Goal: Information Seeking & Learning: Learn about a topic

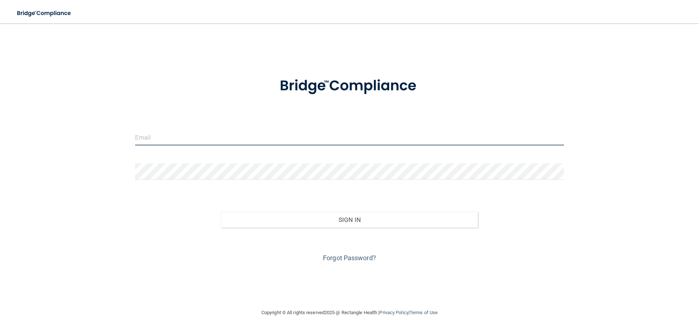
type input "[EMAIL_ADDRESS][DOMAIN_NAME]"
click at [274, 141] on input "[EMAIL_ADDRESS][DOMAIN_NAME]" at bounding box center [349, 137] width 429 height 16
click at [288, 138] on input "[EMAIL_ADDRESS][DOMAIN_NAME]" at bounding box center [349, 137] width 429 height 16
click at [269, 136] on input "ltrask712@me.com" at bounding box center [349, 137] width 429 height 16
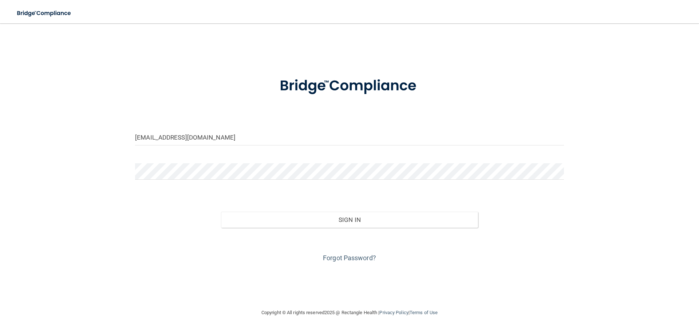
click at [288, 128] on form "ltrask712@me.com Invalid email/password. You don't have permission to access th…" at bounding box center [349, 165] width 429 height 197
drag, startPoint x: 288, startPoint y: 138, endPoint x: 120, endPoint y: 130, distance: 167.6
click at [120, 130] on div "ltrask712@me.com Invalid email/password. You don't have permission to access th…" at bounding box center [350, 166] width 670 height 270
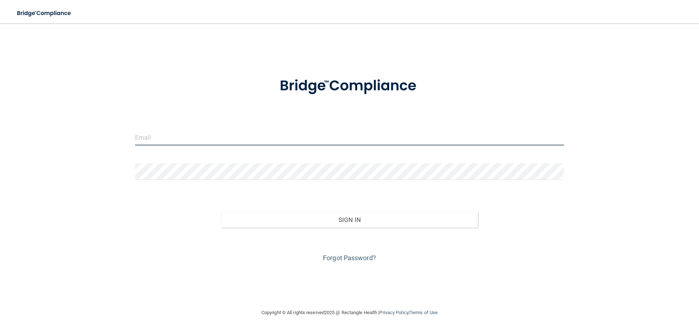
type input "ltrask712@me.com"
drag, startPoint x: 212, startPoint y: 144, endPoint x: 113, endPoint y: 138, distance: 99.2
click at [113, 138] on div "ltrask712@me.com Invalid email/password. You don't have permission to access th…" at bounding box center [350, 166] width 670 height 270
type input "[EMAIL_ADDRESS][DOMAIN_NAME]"
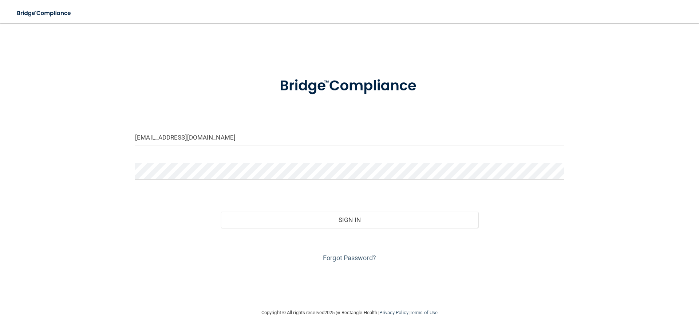
drag, startPoint x: 210, startPoint y: 182, endPoint x: 204, endPoint y: 182, distance: 5.5
click at [209, 182] on div at bounding box center [350, 174] width 440 height 22
click at [121, 169] on div "mariahwatters40@gmail.com Invalid email/password. You don't have permission to …" at bounding box center [350, 166] width 670 height 270
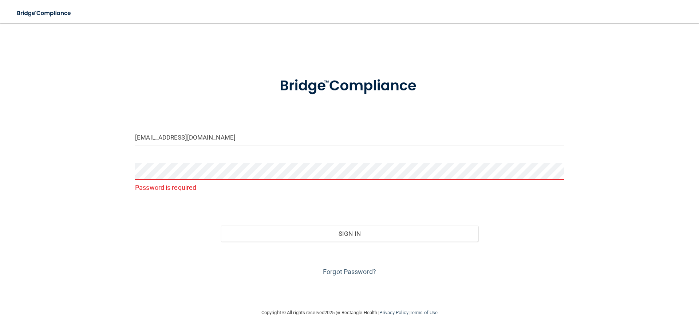
click at [340, 266] on div "Forgot Password?" at bounding box center [350, 259] width 440 height 36
click at [341, 273] on link "Forgot Password?" at bounding box center [349, 271] width 53 height 8
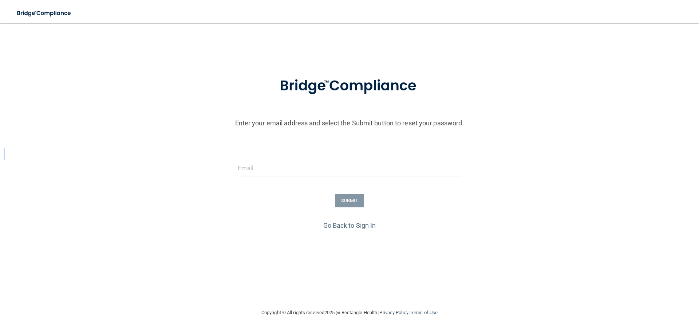
click at [294, 159] on form "Enter your email address and select the Submit button to reset your password. S…" at bounding box center [349, 143] width 691 height 152
click at [287, 165] on input "email" at bounding box center [349, 168] width 223 height 16
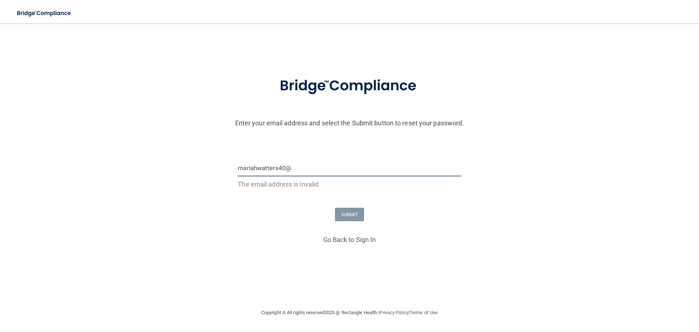
type input "[EMAIL_ADDRESS][DOMAIN_NAME]"
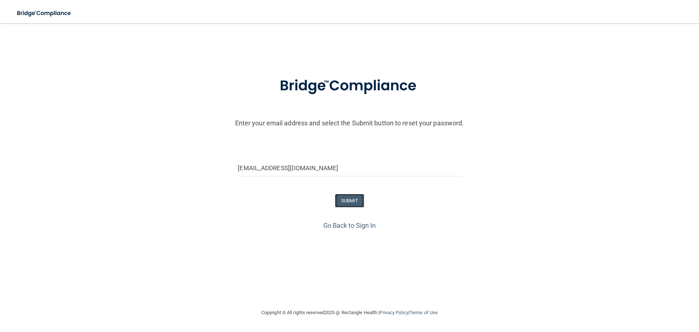
click at [359, 201] on button "SUBMIT" at bounding box center [349, 200] width 29 height 13
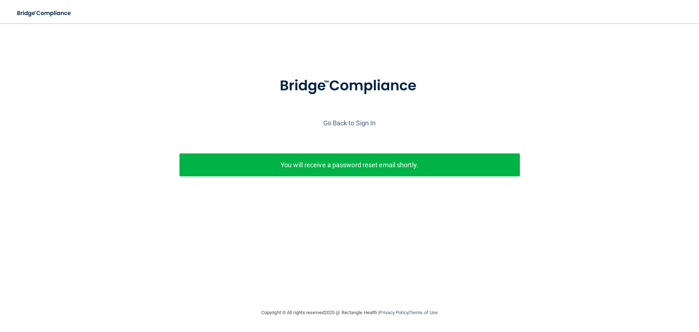
click at [365, 161] on p "You will receive a password reset email shortly." at bounding box center [349, 165] width 329 height 12
click at [349, 123] on link "Go Back to Sign In" at bounding box center [349, 123] width 53 height 8
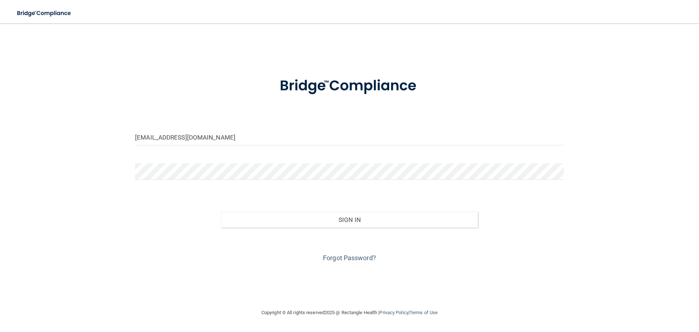
click at [269, 148] on div "ltrask712@me.com" at bounding box center [350, 140] width 440 height 22
click at [261, 141] on input "ltrask712@me.com" at bounding box center [349, 137] width 429 height 16
click at [259, 158] on form "ltrask712@me.com Invalid email/password. You don't have permission to access th…" at bounding box center [349, 165] width 429 height 197
click at [228, 140] on input "ltrask712@me.com" at bounding box center [349, 137] width 429 height 16
drag, startPoint x: 210, startPoint y: 137, endPoint x: 101, endPoint y: 140, distance: 108.8
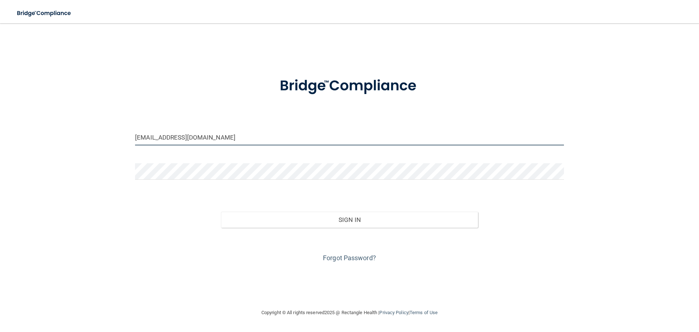
click at [102, 140] on div "ltrask712@me.com Invalid email/password. You don't have permission to access th…" at bounding box center [350, 166] width 670 height 270
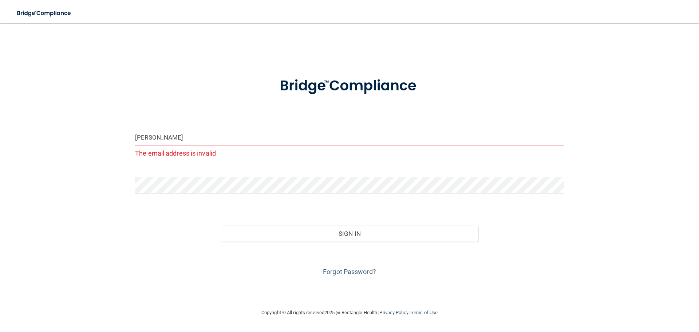
type input "[EMAIL_ADDRESS][DOMAIN_NAME]"
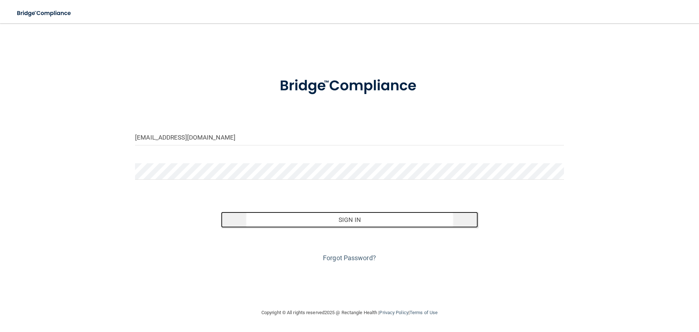
click at [341, 221] on button "Sign In" at bounding box center [349, 219] width 257 height 16
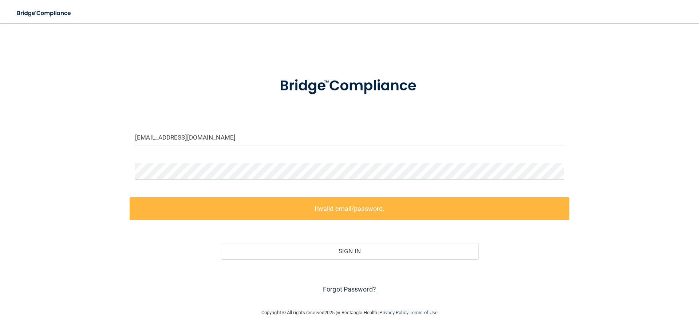
click at [342, 290] on link "Forgot Password?" at bounding box center [349, 289] width 53 height 8
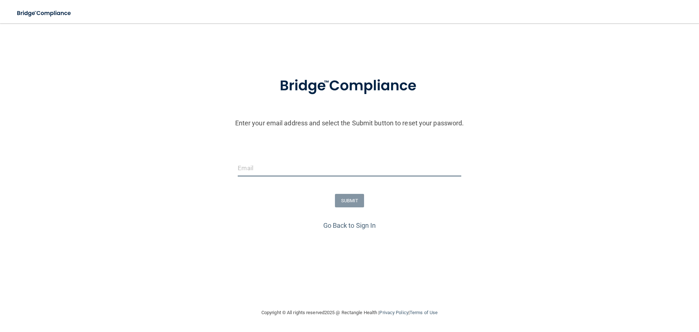
click at [284, 166] on input "email" at bounding box center [349, 168] width 223 height 16
type input "[EMAIL_ADDRESS][DOMAIN_NAME]"
click at [350, 205] on button "SUBMIT" at bounding box center [349, 200] width 29 height 13
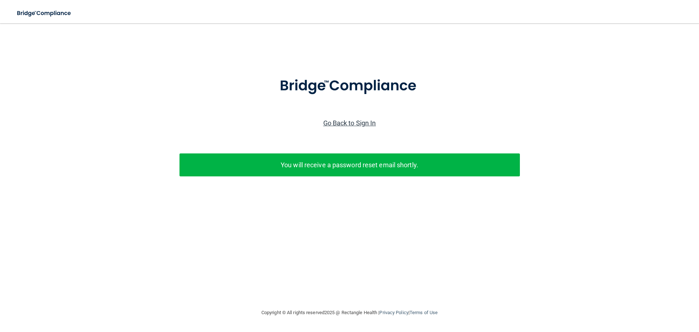
click at [335, 125] on link "Go Back to Sign In" at bounding box center [349, 123] width 53 height 8
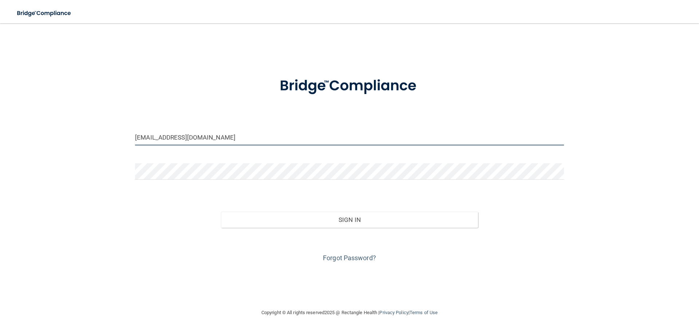
click at [217, 137] on input "ltrask712@me.com" at bounding box center [349, 137] width 429 height 16
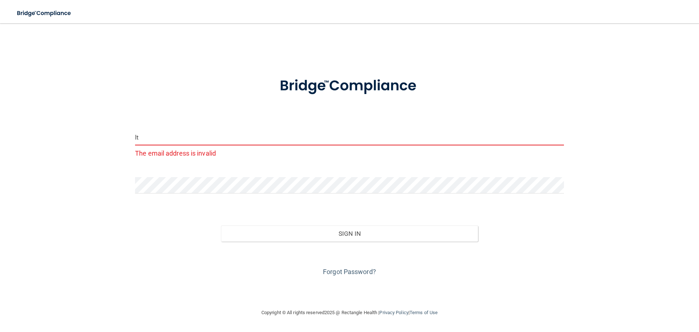
type input "l"
type input "[EMAIL_ADDRESS][DOMAIN_NAME]"
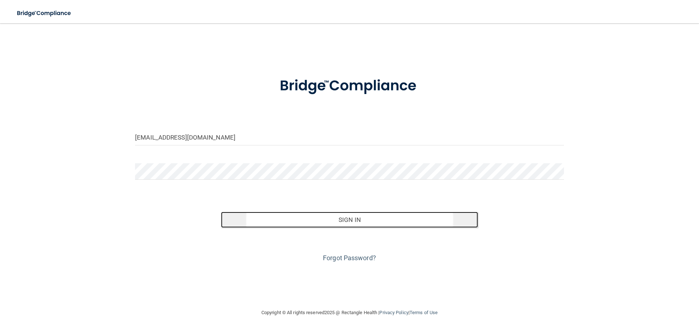
click at [333, 219] on button "Sign In" at bounding box center [349, 219] width 257 height 16
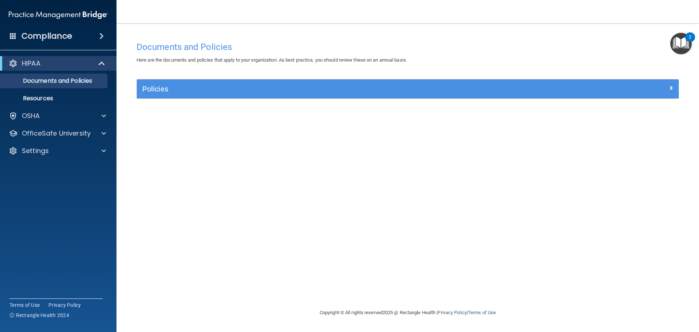
drag, startPoint x: 679, startPoint y: 34, endPoint x: 679, endPoint y: 38, distance: 4.4
click at [679, 34] on img "Open Resource Center, 2 new notifications" at bounding box center [680, 43] width 21 height 21
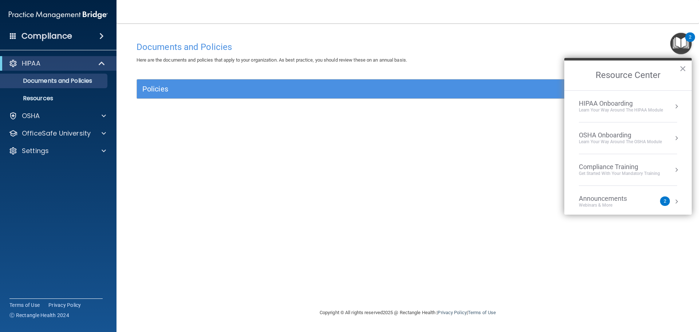
click at [606, 139] on div "Learn your way around the OSHA module" at bounding box center [620, 142] width 83 height 6
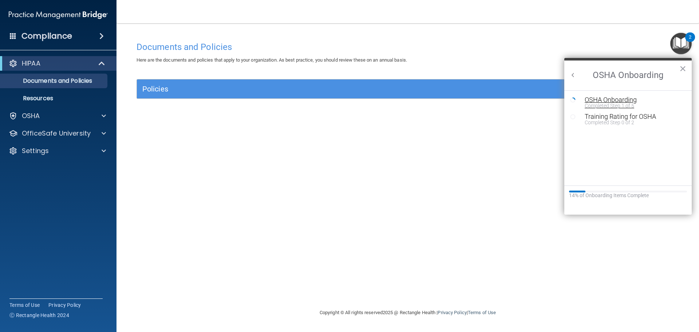
click at [607, 105] on div "Completed Step 1 of 5" at bounding box center [633, 105] width 98 height 5
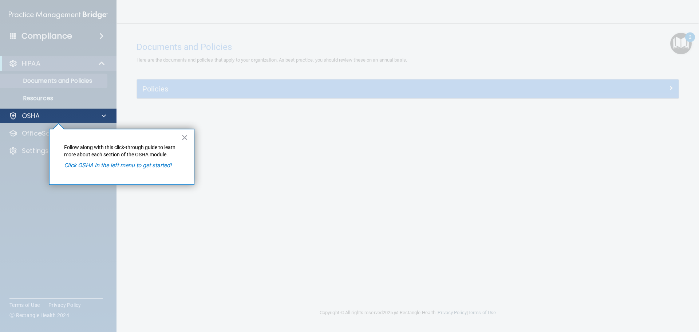
click at [87, 123] on div "OSHA" at bounding box center [58, 115] width 117 height 15
click at [87, 117] on div "OSHA" at bounding box center [48, 115] width 90 height 9
drag, startPoint x: 190, startPoint y: 142, endPoint x: 178, endPoint y: 143, distance: 11.8
click at [187, 142] on div "× Follow along with this click-through guide to learn more about each section o…" at bounding box center [122, 156] width 146 height 56
click at [186, 134] on button "×" at bounding box center [184, 137] width 7 height 12
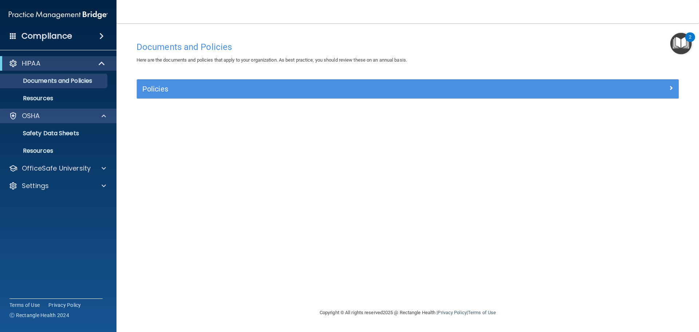
click at [76, 122] on div "OSHA" at bounding box center [58, 115] width 117 height 15
click at [75, 135] on p "Safety Data Sheets" at bounding box center [54, 133] width 99 height 7
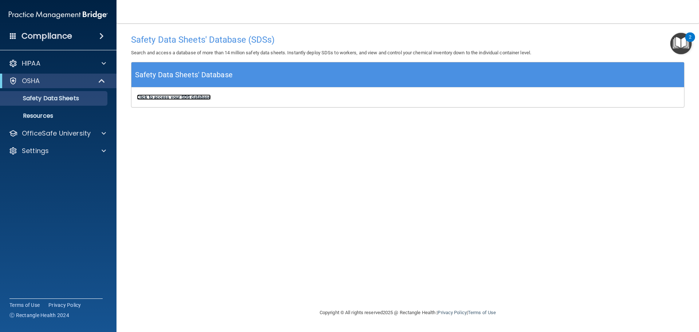
click at [179, 99] on b "Click to access your SDS database" at bounding box center [174, 96] width 74 height 5
click at [51, 114] on p "Resources" at bounding box center [54, 115] width 99 height 7
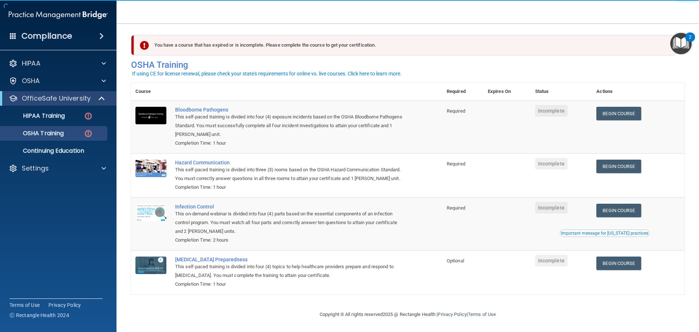
scroll to position [12, 0]
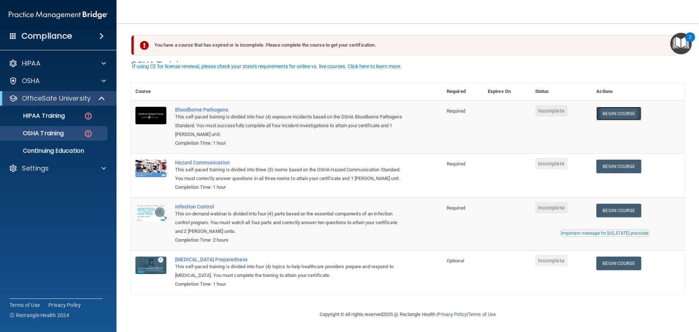
click at [614, 107] on link "Begin Course" at bounding box center [618, 113] width 44 height 13
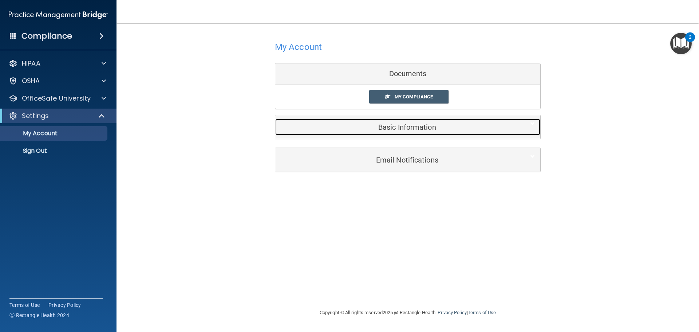
click at [414, 126] on h5 "Basic Information" at bounding box center [397, 127] width 232 height 8
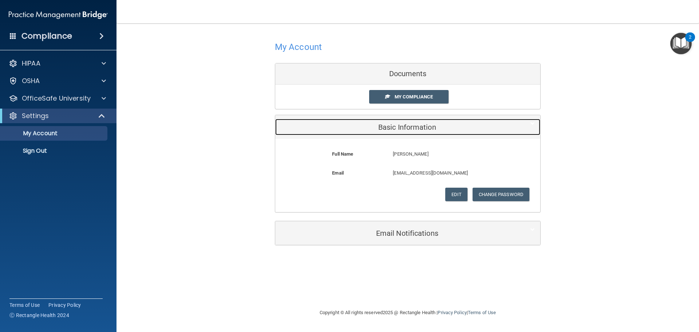
click at [414, 126] on h5 "Basic Information" at bounding box center [397, 127] width 232 height 8
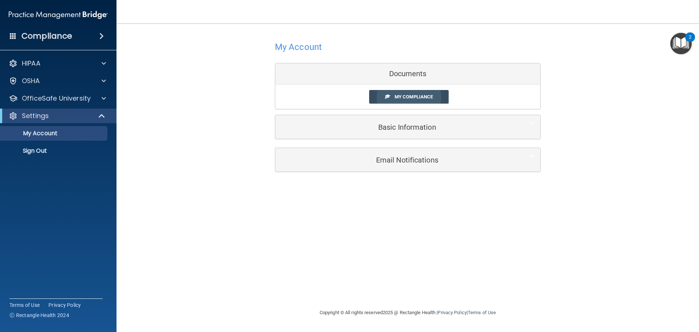
click at [415, 98] on span "My Compliance" at bounding box center [413, 96] width 38 height 5
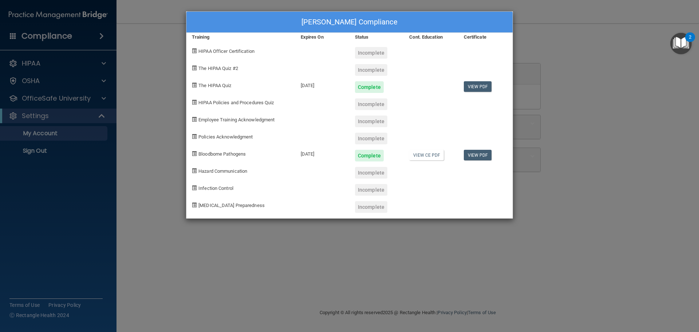
click at [573, 40] on div "Mariah Watters's Compliance Training Expires On Status Cont. Education Certific…" at bounding box center [349, 166] width 699 height 332
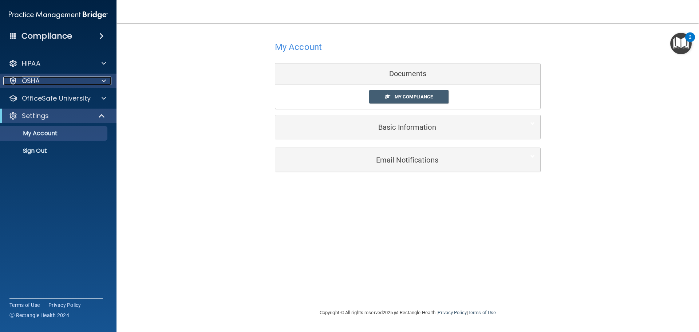
click at [97, 84] on div at bounding box center [103, 80] width 18 height 9
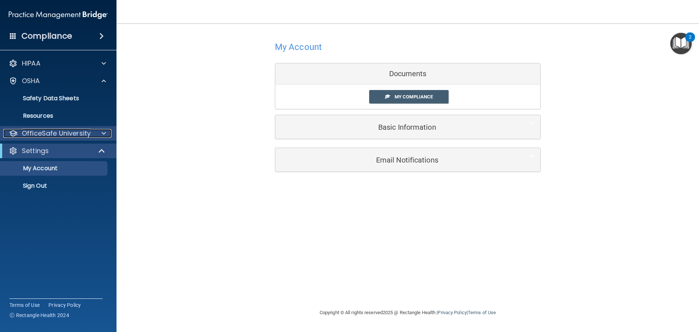
click at [94, 131] on div at bounding box center [103, 133] width 18 height 9
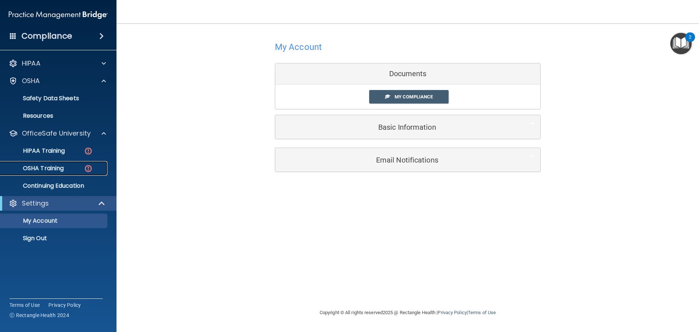
click at [63, 167] on p "OSHA Training" at bounding box center [34, 167] width 59 height 7
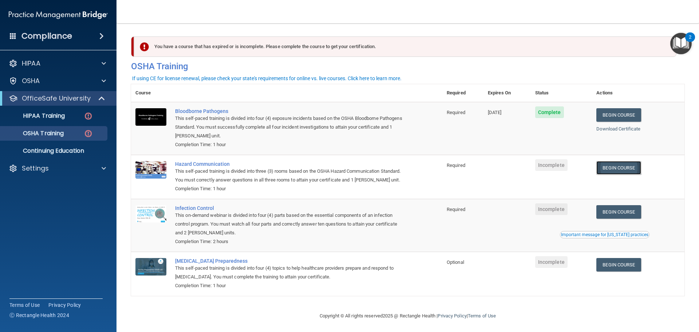
click at [619, 167] on link "Begin Course" at bounding box center [618, 167] width 44 height 13
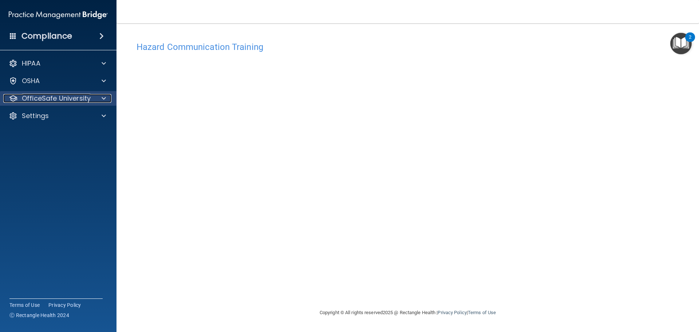
click at [45, 97] on p "OfficeSafe University" at bounding box center [56, 98] width 69 height 9
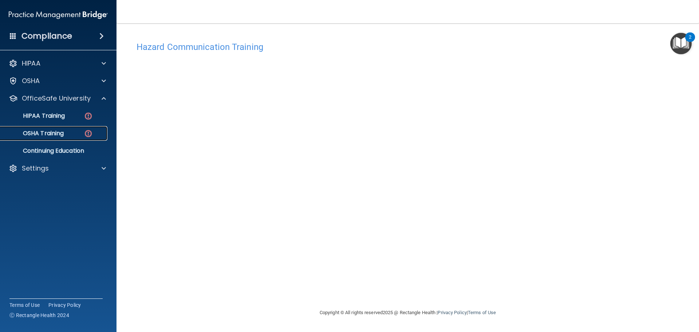
click at [64, 135] on p "OSHA Training" at bounding box center [34, 133] width 59 height 7
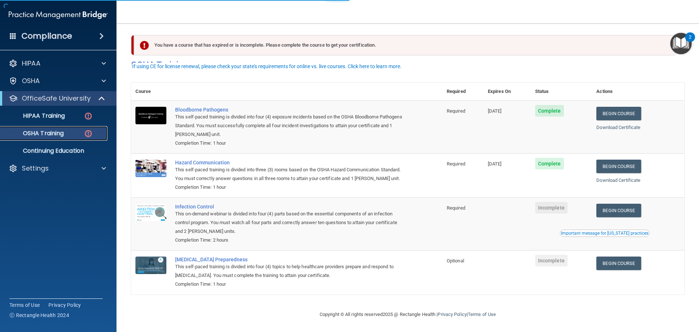
scroll to position [12, 0]
click at [621, 209] on link "Begin Course" at bounding box center [618, 209] width 44 height 13
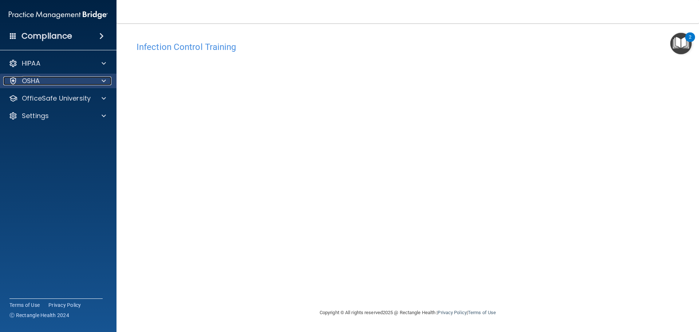
click at [65, 79] on div "OSHA" at bounding box center [48, 80] width 90 height 9
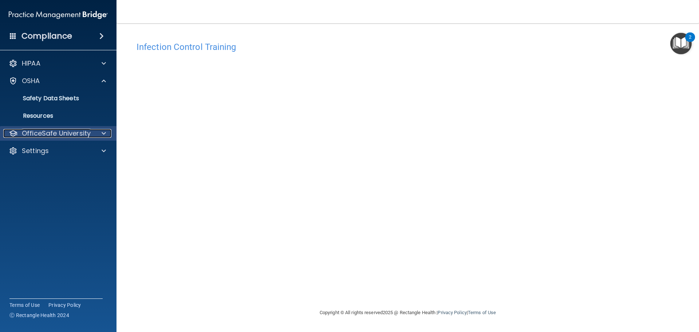
click at [73, 134] on p "OfficeSafe University" at bounding box center [56, 133] width 69 height 9
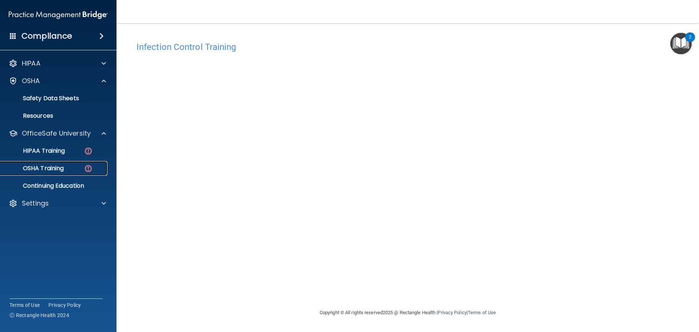
click at [60, 170] on p "OSHA Training" at bounding box center [34, 167] width 59 height 7
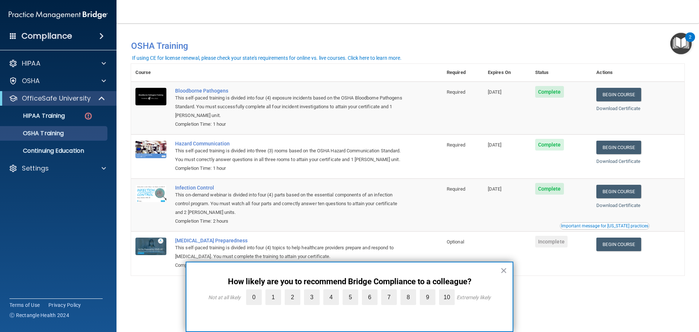
click at [561, 298] on div "You have a course that has expired or is incomplete. Please complete the course…" at bounding box center [407, 166] width 553 height 270
click at [504, 267] on button "×" at bounding box center [503, 270] width 7 height 12
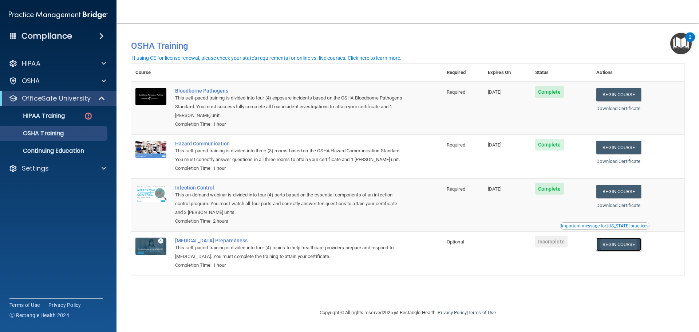
click at [632, 247] on link "Begin Course" at bounding box center [618, 243] width 44 height 13
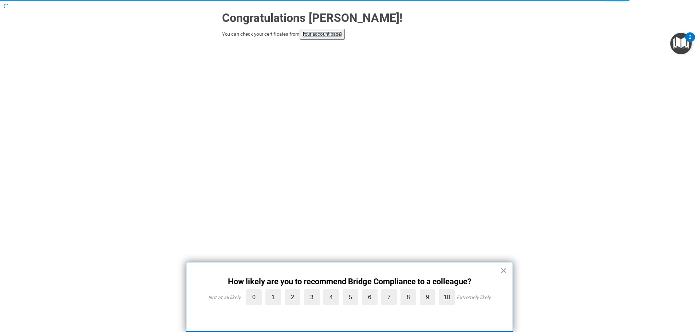
click at [320, 32] on link "your account page!" at bounding box center [322, 33] width 40 height 5
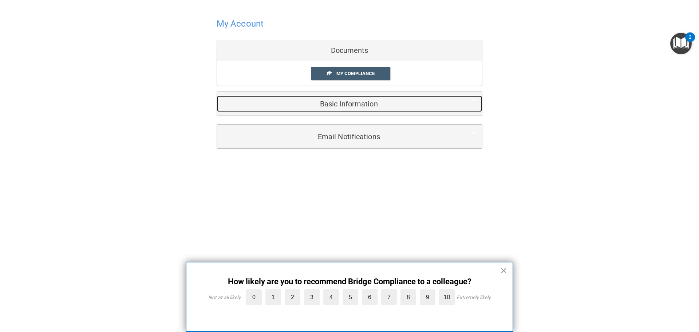
click at [365, 103] on h5 "Basic Information" at bounding box center [338, 104] width 232 height 8
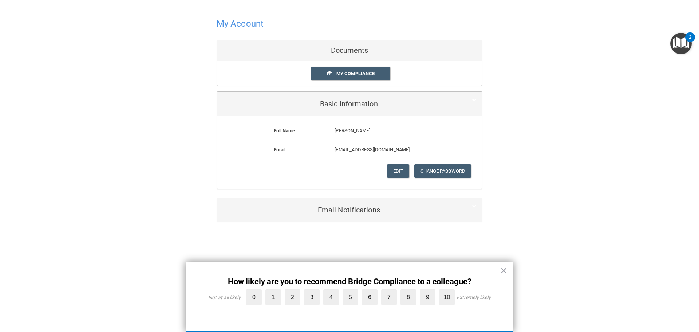
click at [361, 56] on div "Documents" at bounding box center [349, 50] width 265 height 21
click at [354, 73] on span "My Compliance" at bounding box center [355, 73] width 38 height 5
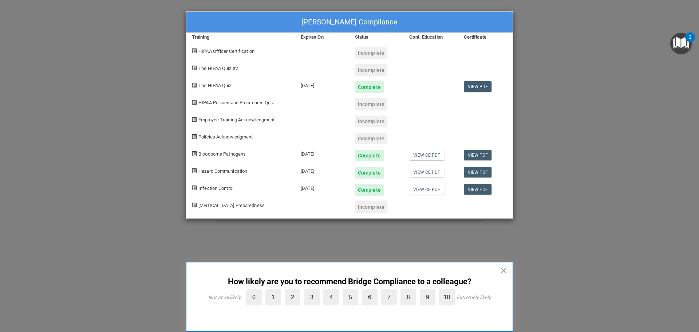
drag, startPoint x: 538, startPoint y: 86, endPoint x: 545, endPoint y: 82, distance: 8.1
click at [539, 86] on div "Mariah Watters's Compliance Training Expires On Status Cont. Education Certific…" at bounding box center [349, 166] width 699 height 332
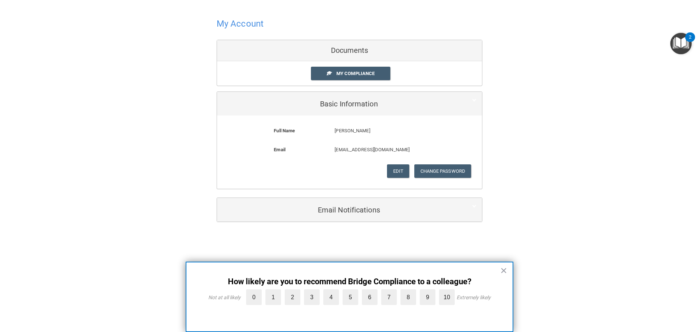
click at [681, 40] on img "Open Resource Center, 2 new notifications" at bounding box center [680, 43] width 21 height 21
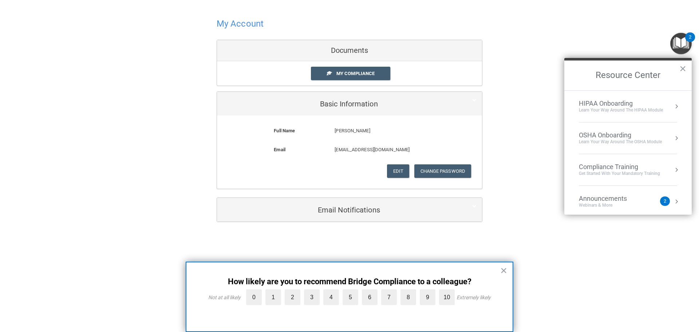
click at [620, 137] on div "OSHA Onboarding" at bounding box center [620, 135] width 83 height 8
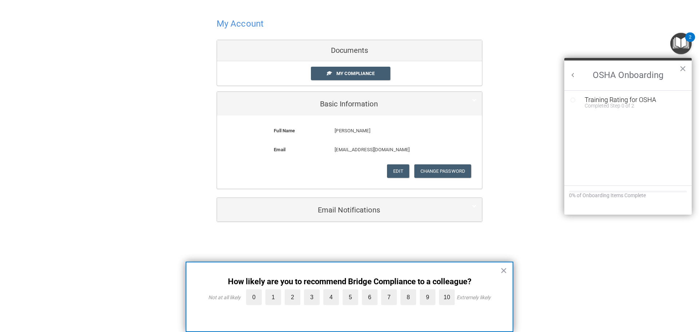
click at [571, 72] on button "Back to Resource Center Home" at bounding box center [572, 74] width 7 height 7
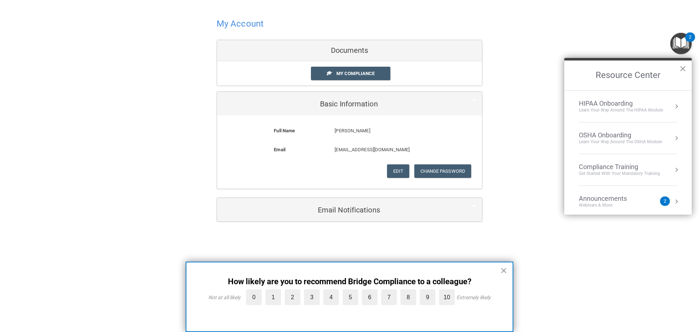
click at [683, 69] on button "×" at bounding box center [682, 69] width 7 height 12
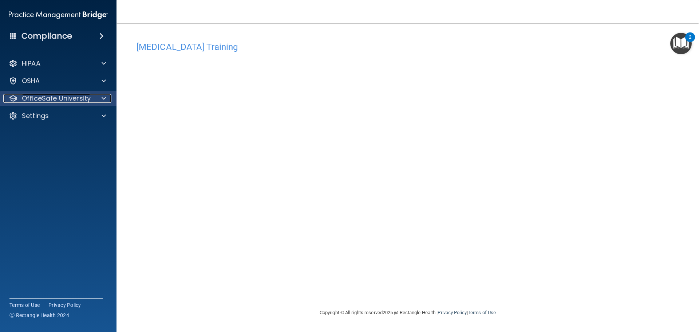
click at [87, 100] on p "OfficeSafe University" at bounding box center [56, 98] width 69 height 9
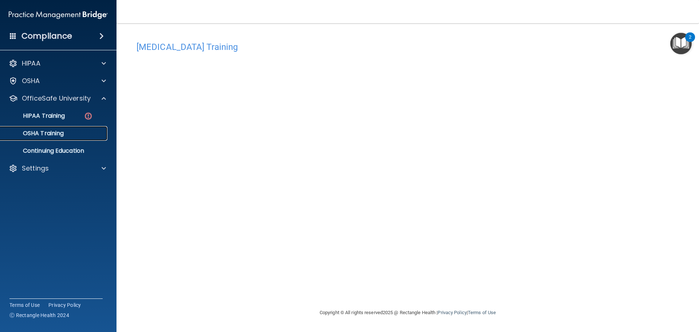
click at [53, 130] on p "OSHA Training" at bounding box center [34, 133] width 59 height 7
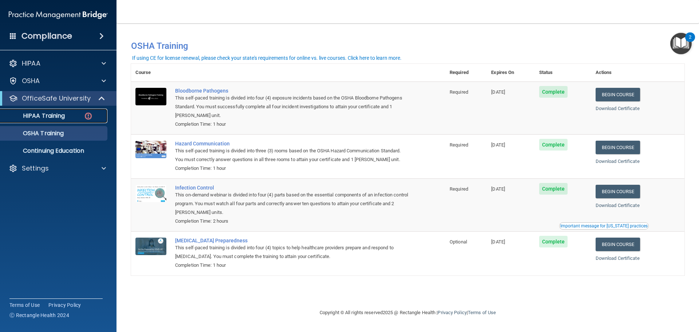
click at [72, 115] on div "HIPAA Training" at bounding box center [54, 115] width 99 height 7
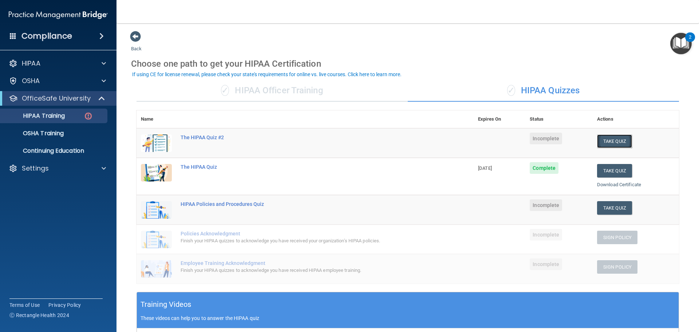
click at [609, 141] on button "Take Quiz" at bounding box center [614, 140] width 35 height 13
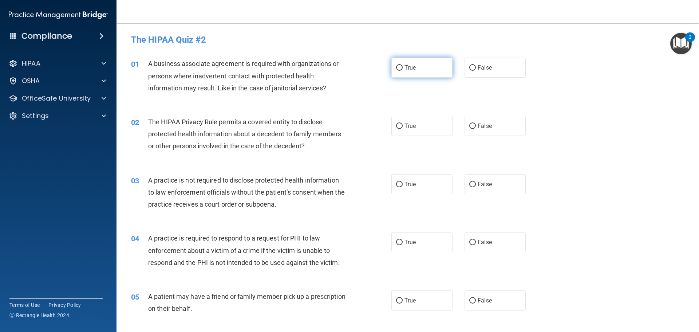
click at [405, 70] on span "True" at bounding box center [409, 67] width 11 height 7
click at [402, 70] on input "True" at bounding box center [399, 67] width 7 height 5
radio input "true"
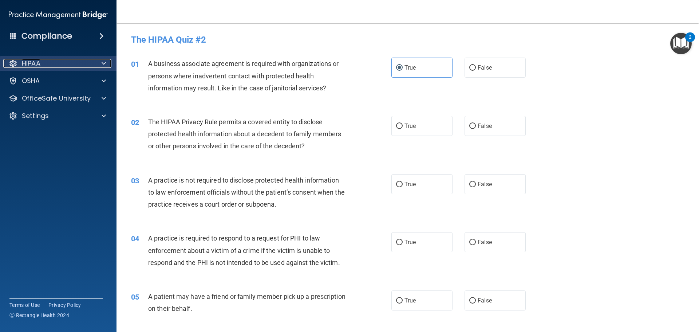
click at [44, 66] on div "HIPAA" at bounding box center [48, 63] width 90 height 9
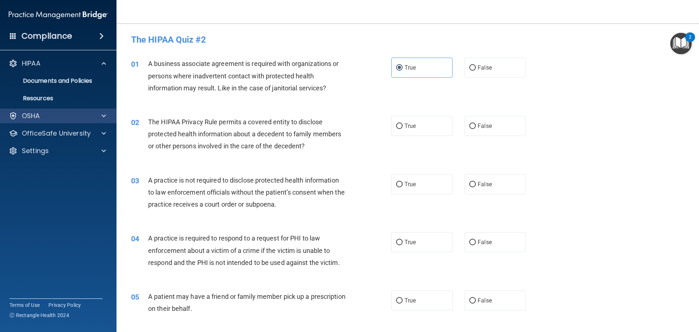
click at [63, 111] on div "OSHA" at bounding box center [58, 115] width 117 height 15
click at [61, 114] on div "OSHA" at bounding box center [48, 115] width 90 height 9
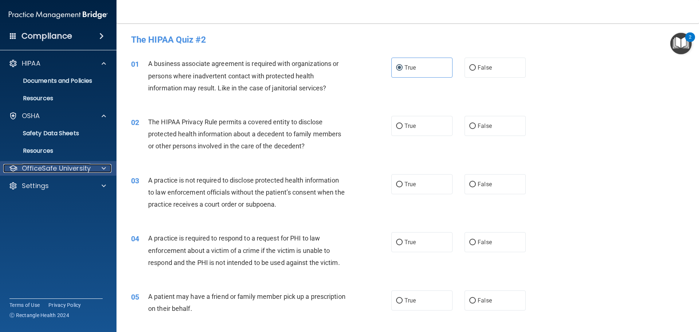
click at [80, 164] on p "OfficeSafe University" at bounding box center [56, 168] width 69 height 9
click at [80, 165] on p "OfficeSafe University" at bounding box center [56, 168] width 69 height 9
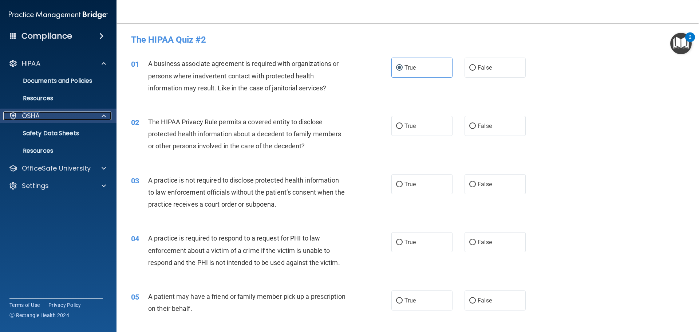
click at [97, 116] on div at bounding box center [103, 115] width 18 height 9
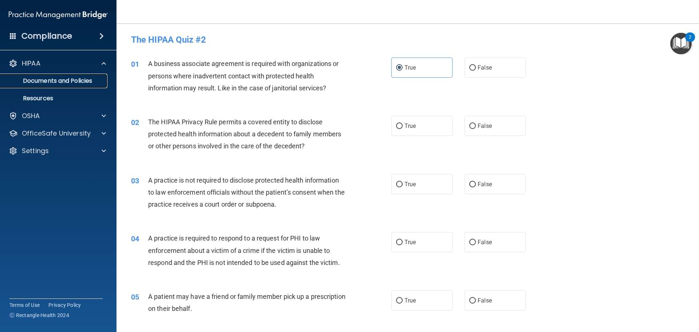
click at [84, 79] on p "Documents and Policies" at bounding box center [54, 80] width 99 height 7
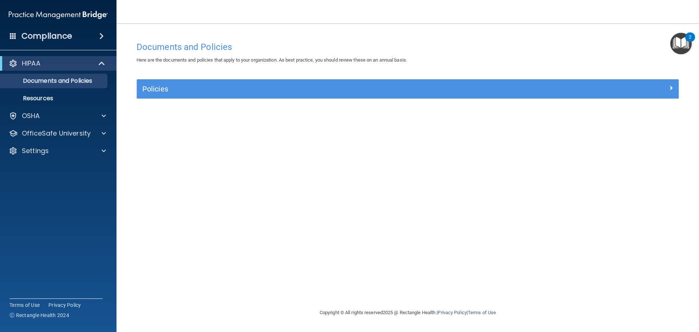
click at [62, 125] on div "HIPAA Documents and Policies Report an Incident Business Associates Emergency P…" at bounding box center [58, 108] width 117 height 111
click at [62, 130] on p "OfficeSafe University" at bounding box center [56, 133] width 69 height 9
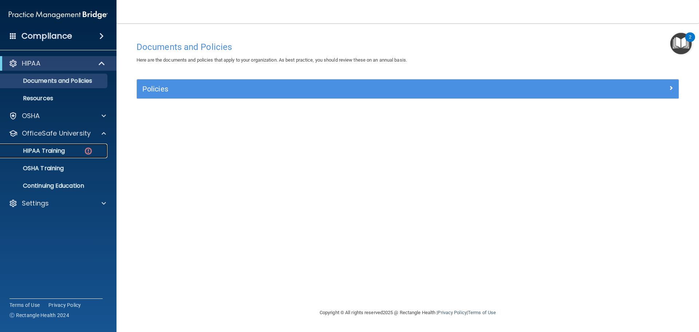
click at [71, 149] on div "HIPAA Training" at bounding box center [54, 150] width 99 height 7
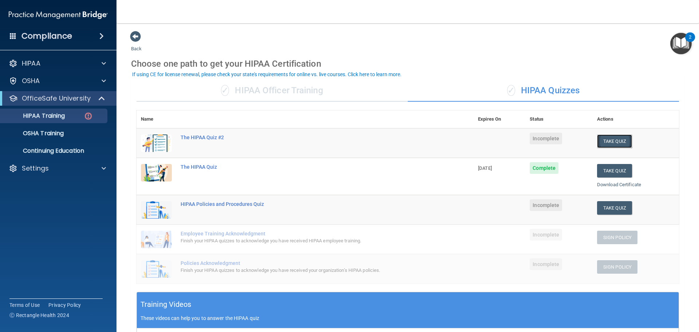
click at [606, 143] on button "Take Quiz" at bounding box center [614, 140] width 35 height 13
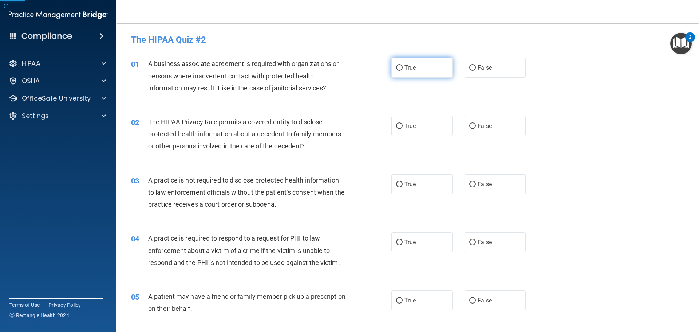
click at [392, 75] on label "True" at bounding box center [421, 67] width 61 height 20
click at [396, 71] on input "True" at bounding box center [399, 67] width 7 height 5
radio input "true"
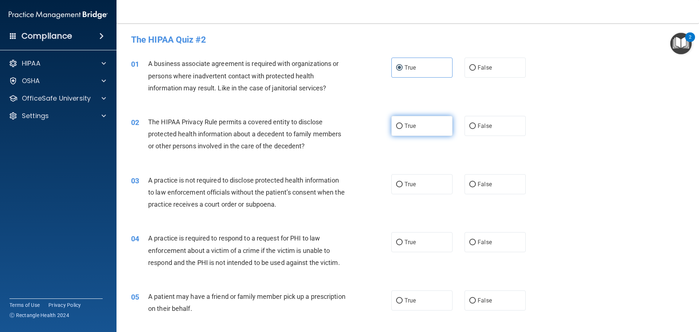
click at [418, 127] on label "True" at bounding box center [421, 126] width 61 height 20
click at [402, 127] on input "True" at bounding box center [399, 125] width 7 height 5
radio input "true"
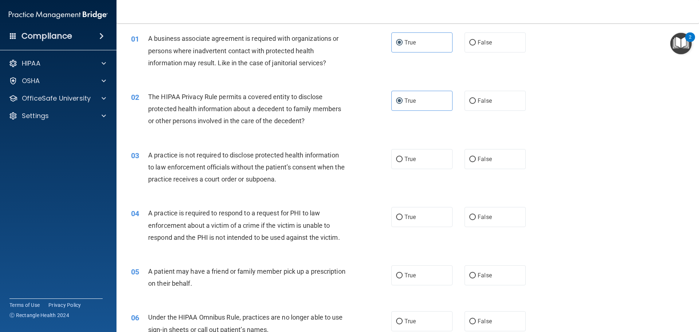
scroll to position [73, 0]
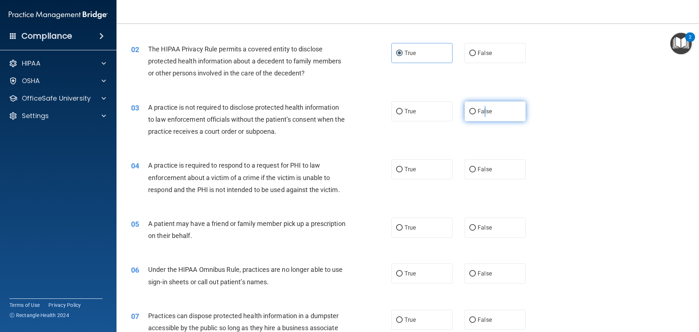
click at [482, 116] on label "False" at bounding box center [494, 111] width 61 height 20
click at [473, 112] on label "False" at bounding box center [494, 111] width 61 height 20
click at [473, 112] on input "False" at bounding box center [472, 111] width 7 height 5
radio input "true"
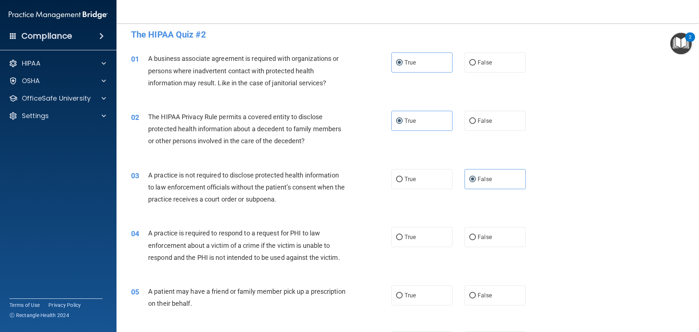
scroll to position [0, 0]
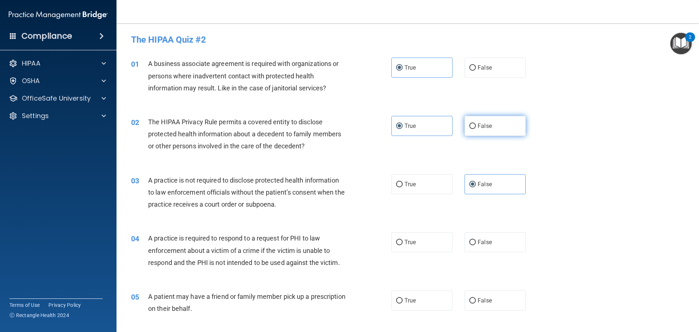
click at [474, 133] on label "False" at bounding box center [494, 126] width 61 height 20
click at [474, 129] on input "False" at bounding box center [472, 125] width 7 height 5
radio input "true"
radio input "false"
click at [426, 191] on label "True" at bounding box center [421, 184] width 61 height 20
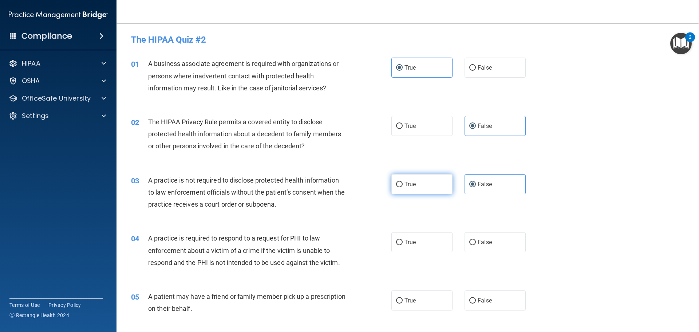
click at [402, 187] on input "True" at bounding box center [399, 184] width 7 height 5
radio input "true"
radio input "false"
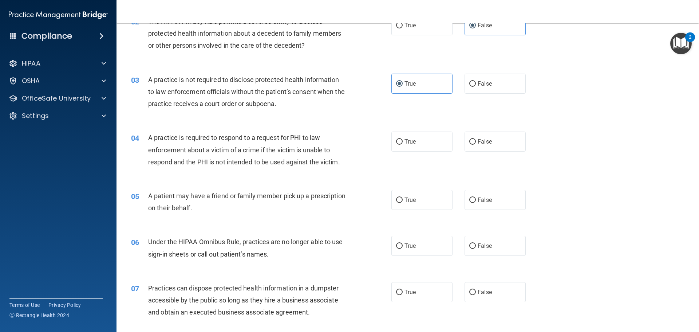
scroll to position [109, 0]
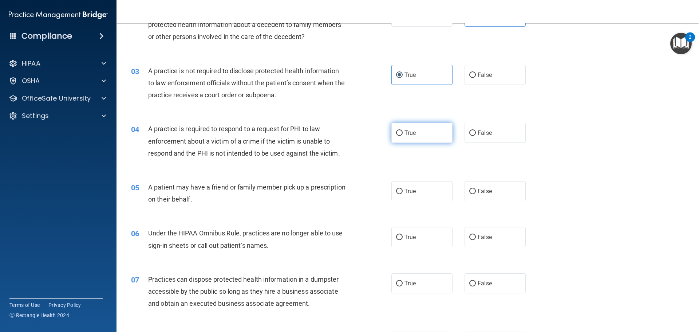
click at [404, 134] on span "True" at bounding box center [409, 132] width 11 height 7
click at [402, 134] on input "True" at bounding box center [399, 132] width 7 height 5
radio input "true"
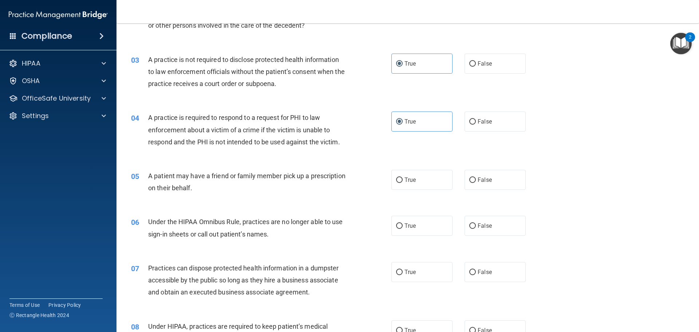
scroll to position [146, 0]
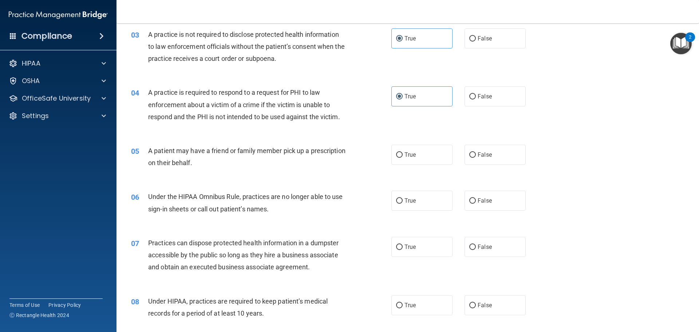
click at [608, 221] on div "06 Under the HIPAA Omnibus Rule, practices are no longer able to use sign-in sh…" at bounding box center [408, 204] width 564 height 46
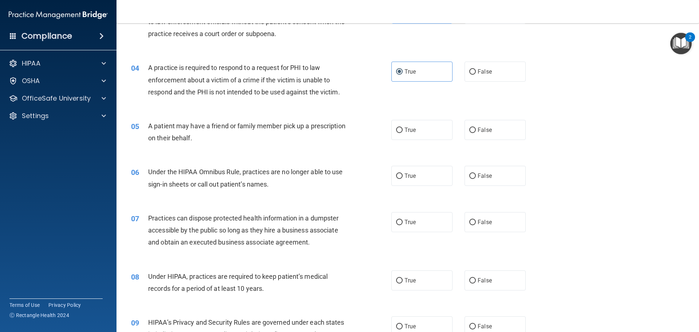
scroll to position [168, 0]
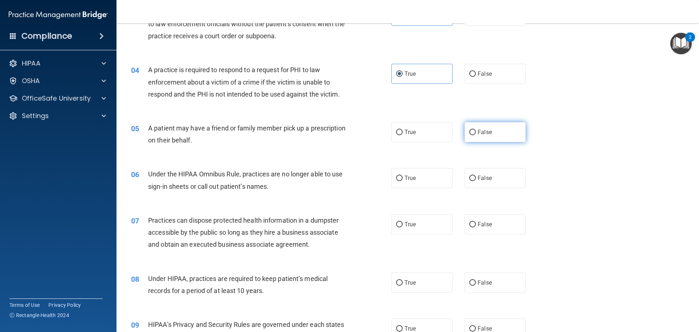
click at [479, 138] on label "False" at bounding box center [494, 132] width 61 height 20
click at [476, 135] on input "False" at bounding box center [472, 132] width 7 height 5
radio input "true"
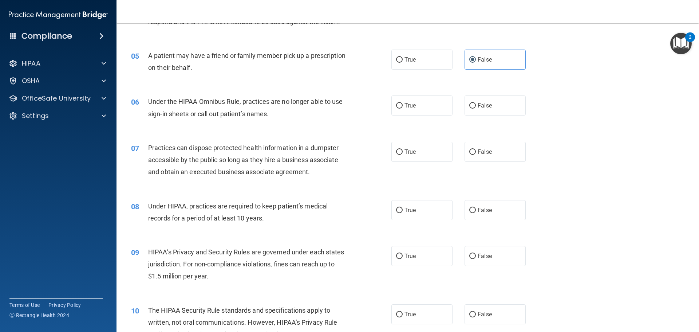
scroll to position [241, 0]
click at [426, 104] on label "True" at bounding box center [421, 105] width 61 height 20
click at [402, 104] on input "True" at bounding box center [399, 105] width 7 height 5
radio input "true"
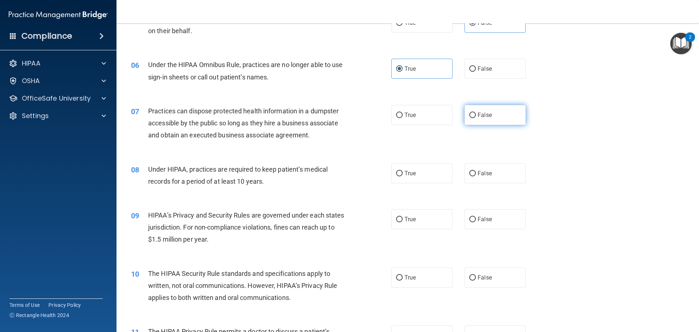
click at [483, 123] on label "False" at bounding box center [494, 115] width 61 height 20
click at [476, 118] on input "False" at bounding box center [472, 114] width 7 height 5
radio input "true"
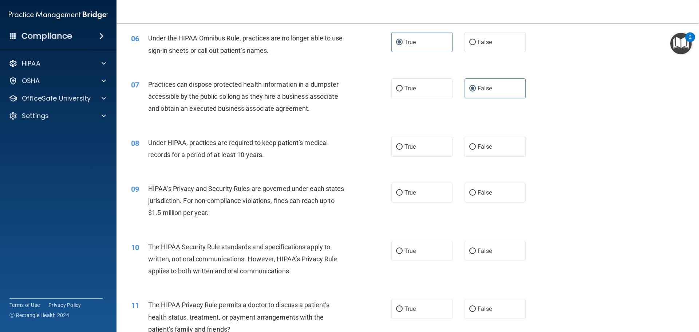
scroll to position [350, 0]
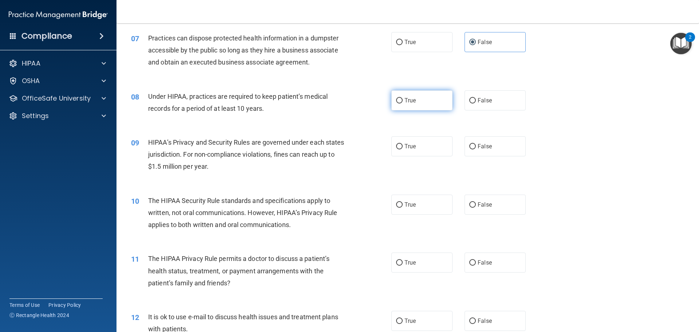
click at [401, 104] on label "True" at bounding box center [421, 100] width 61 height 20
click at [401, 103] on input "True" at bounding box center [399, 100] width 7 height 5
radio input "true"
click at [418, 141] on label "True" at bounding box center [421, 146] width 61 height 20
click at [402, 144] on input "True" at bounding box center [399, 146] width 7 height 5
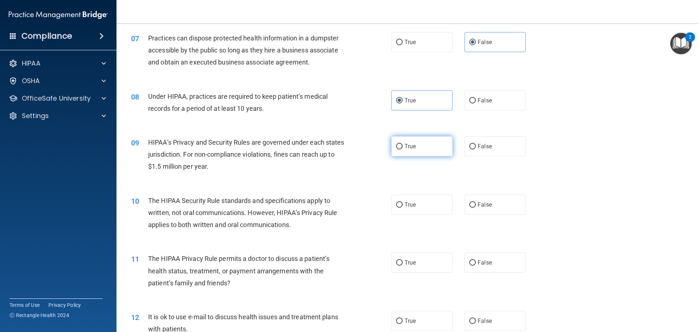
radio input "true"
click at [366, 182] on div "09 HIPAA’s Privacy and Security Rules are governed under each states jurisdicti…" at bounding box center [408, 156] width 564 height 58
click at [384, 199] on div "10 The HIPAA Security Rule standards and specifications apply to written, not o…" at bounding box center [261, 214] width 282 height 40
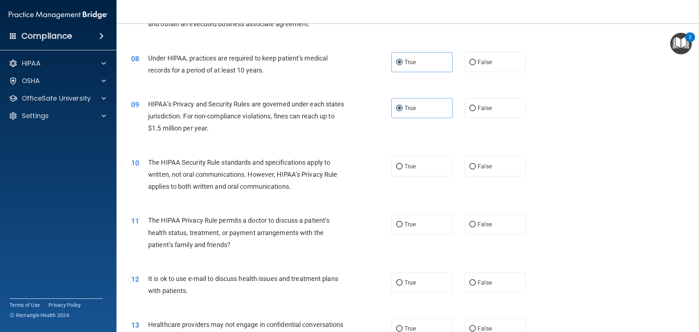
scroll to position [423, 0]
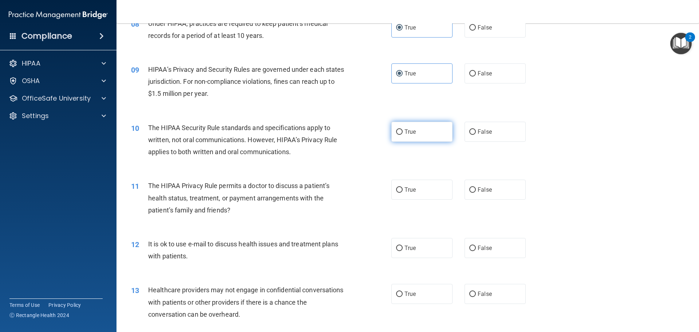
click at [428, 129] on label "True" at bounding box center [421, 132] width 61 height 20
click at [402, 129] on input "True" at bounding box center [399, 131] width 7 height 5
radio input "true"
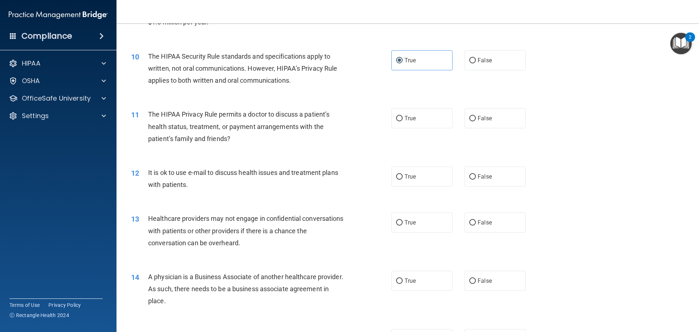
scroll to position [496, 0]
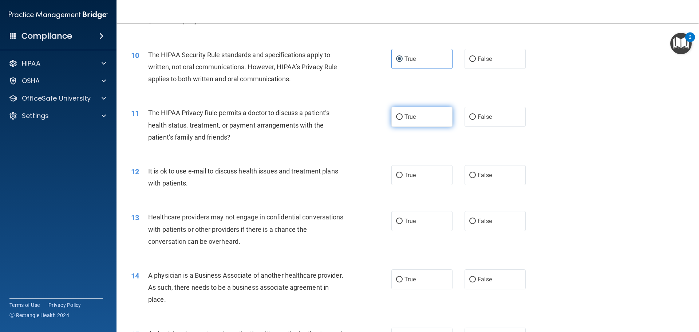
click at [410, 119] on span "True" at bounding box center [409, 116] width 11 height 7
click at [402, 119] on input "True" at bounding box center [399, 116] width 7 height 5
radio input "true"
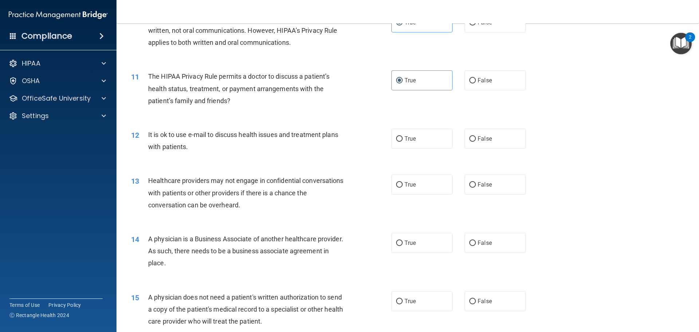
scroll to position [568, 0]
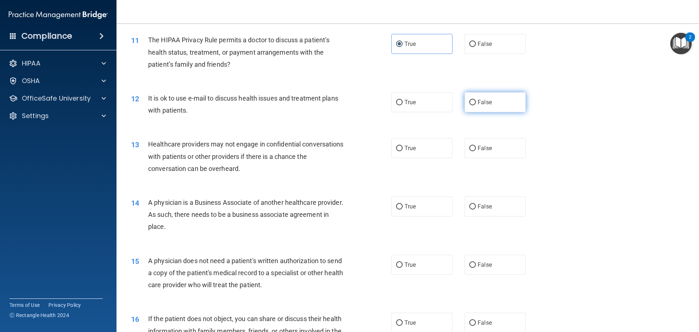
click at [473, 104] on label "False" at bounding box center [494, 102] width 61 height 20
click at [473, 104] on input "False" at bounding box center [472, 102] width 7 height 5
radio input "true"
drag, startPoint x: 433, startPoint y: 152, endPoint x: 429, endPoint y: 153, distance: 4.1
click at [433, 152] on label "True" at bounding box center [421, 148] width 61 height 20
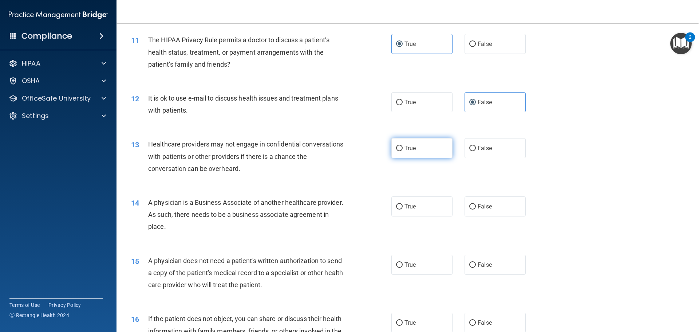
click at [402, 151] on input "True" at bounding box center [399, 148] width 7 height 5
radio input "true"
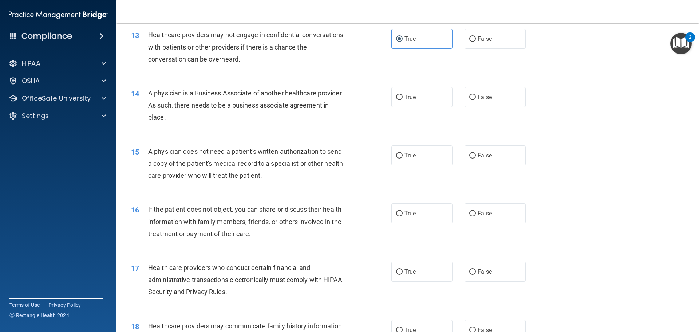
scroll to position [641, 0]
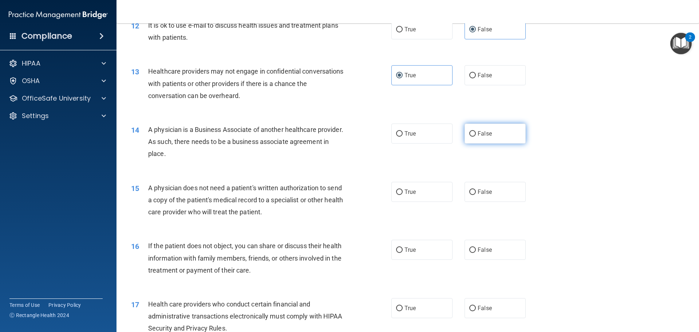
click at [483, 129] on label "False" at bounding box center [494, 133] width 61 height 20
click at [476, 131] on input "False" at bounding box center [472, 133] width 7 height 5
radio input "true"
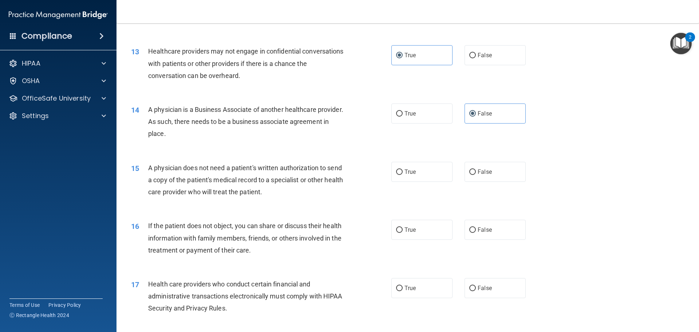
scroll to position [714, 0]
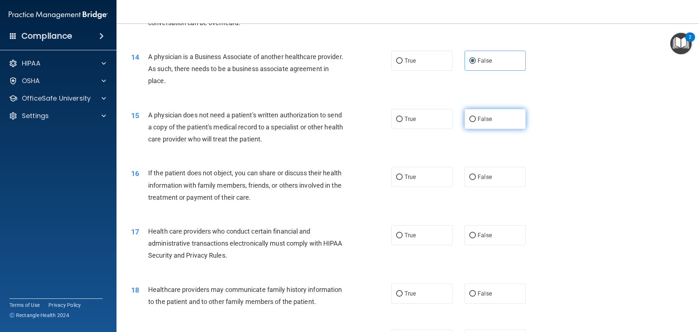
click at [477, 117] on span "False" at bounding box center [484, 118] width 14 height 7
click at [475, 117] on input "False" at bounding box center [472, 118] width 7 height 5
radio input "true"
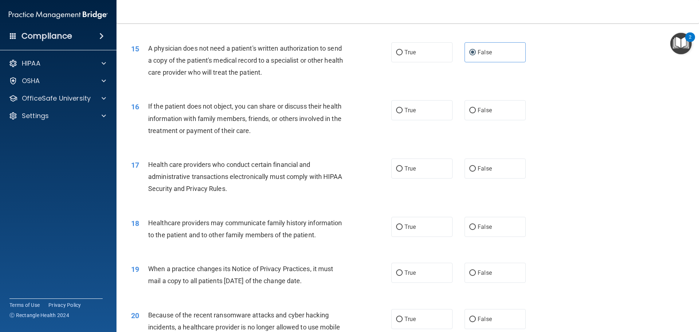
scroll to position [787, 0]
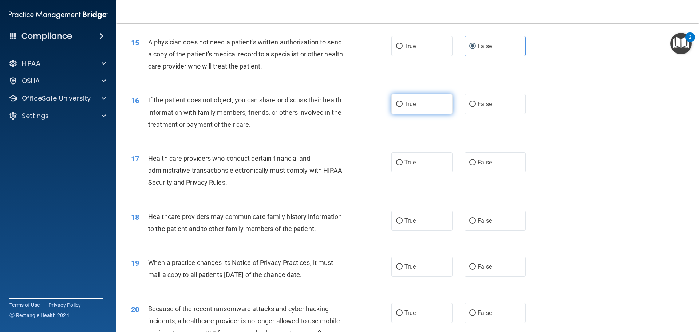
click at [414, 107] on label "True" at bounding box center [421, 104] width 61 height 20
click at [402, 107] on input "True" at bounding box center [399, 104] width 7 height 5
radio input "true"
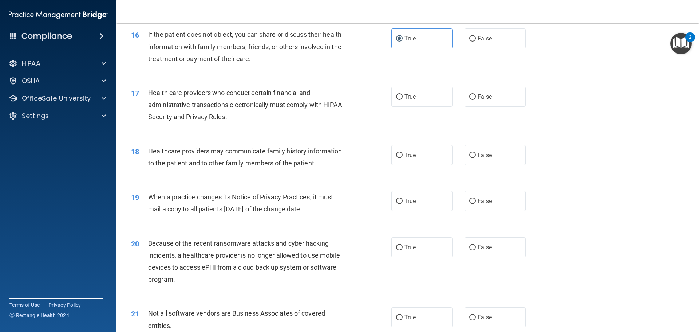
scroll to position [860, 0]
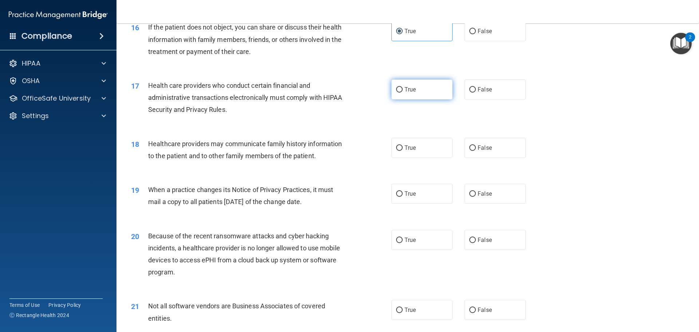
click at [420, 97] on label "True" at bounding box center [421, 89] width 61 height 20
click at [402, 92] on input "True" at bounding box center [399, 89] width 7 height 5
radio input "true"
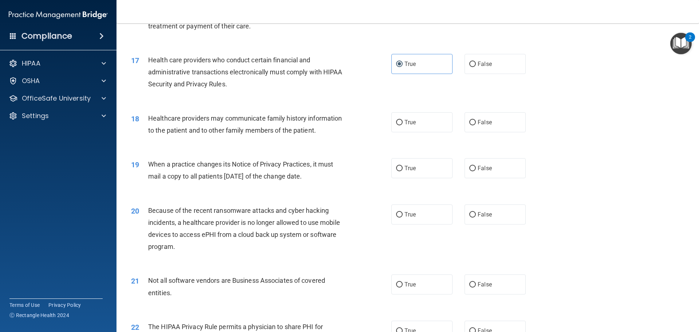
scroll to position [896, 0]
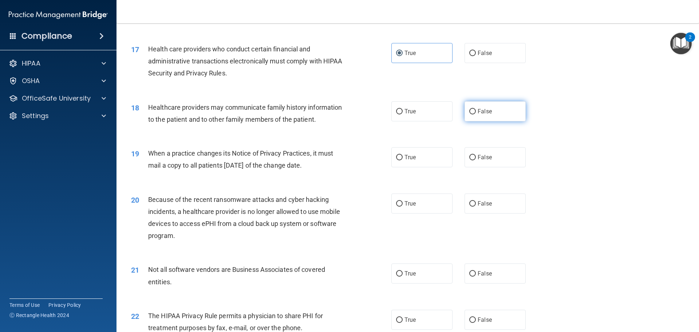
click at [469, 114] on input "False" at bounding box center [472, 111] width 7 height 5
radio input "true"
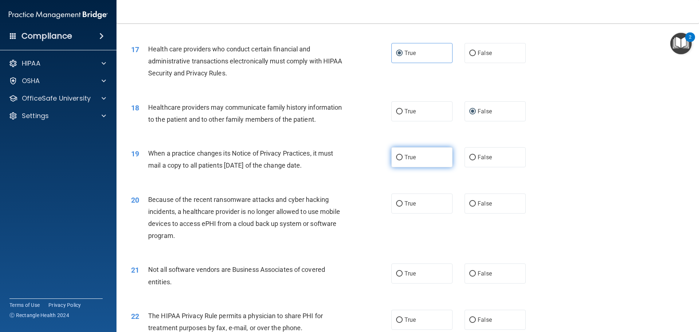
click at [437, 159] on label "True" at bounding box center [421, 157] width 61 height 20
click at [402, 159] on input "True" at bounding box center [399, 157] width 7 height 5
radio input "true"
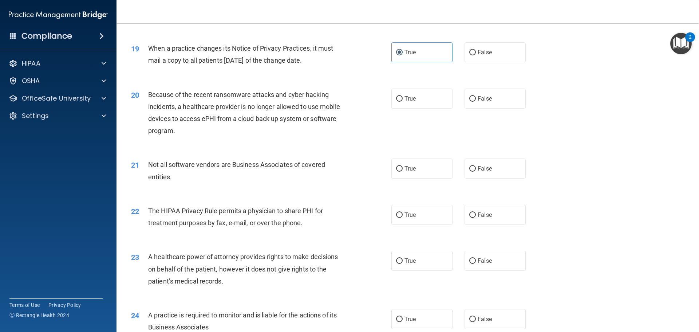
scroll to position [1005, 0]
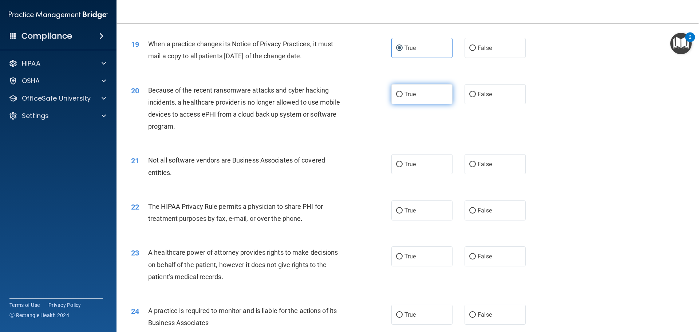
click at [441, 97] on label "True" at bounding box center [421, 94] width 61 height 20
click at [402, 97] on input "True" at bounding box center [399, 94] width 7 height 5
radio input "true"
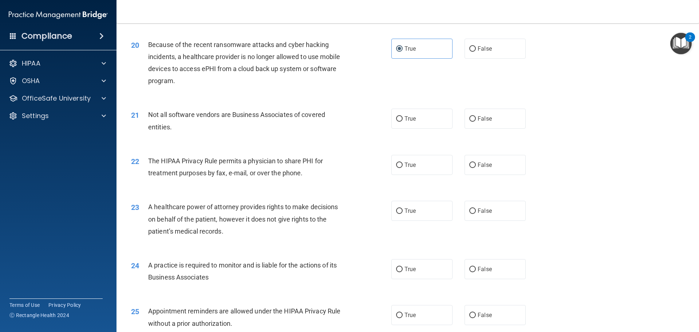
scroll to position [1078, 0]
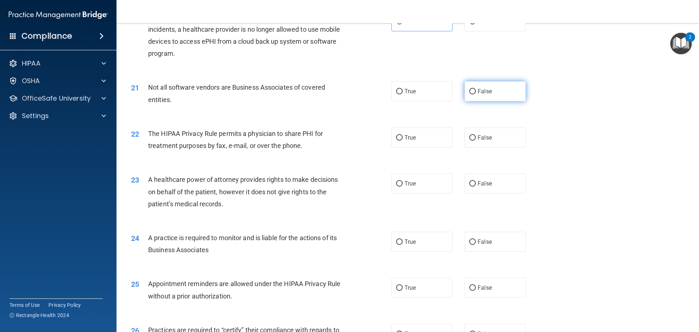
click at [497, 85] on label "False" at bounding box center [494, 91] width 61 height 20
click at [476, 89] on input "False" at bounding box center [472, 91] width 7 height 5
radio input "true"
click at [421, 142] on label "True" at bounding box center [421, 137] width 61 height 20
click at [402, 140] on input "True" at bounding box center [399, 137] width 7 height 5
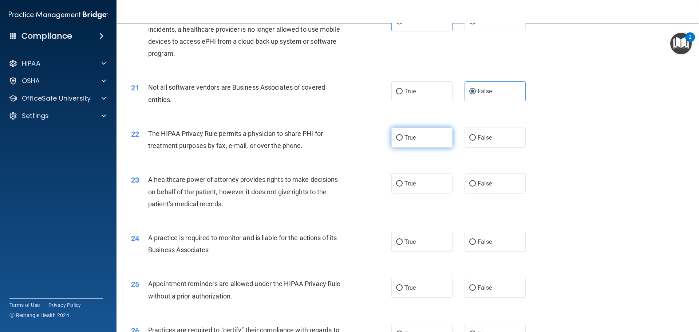
radio input "true"
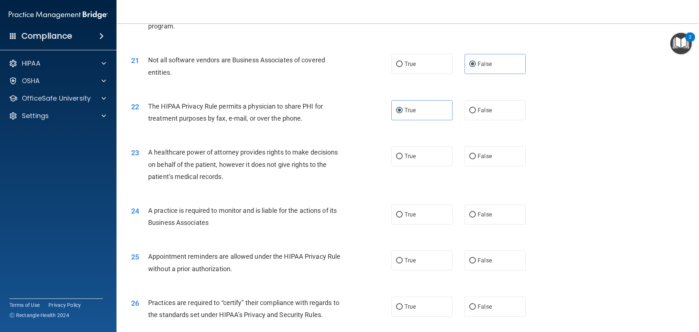
scroll to position [1187, 0]
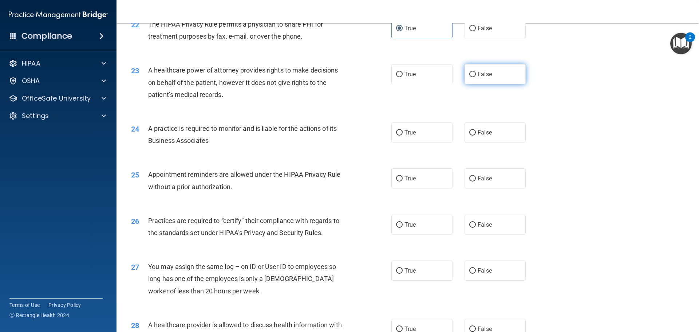
click at [483, 76] on span "False" at bounding box center [484, 74] width 14 height 7
click at [476, 76] on input "False" at bounding box center [472, 74] width 7 height 5
radio input "true"
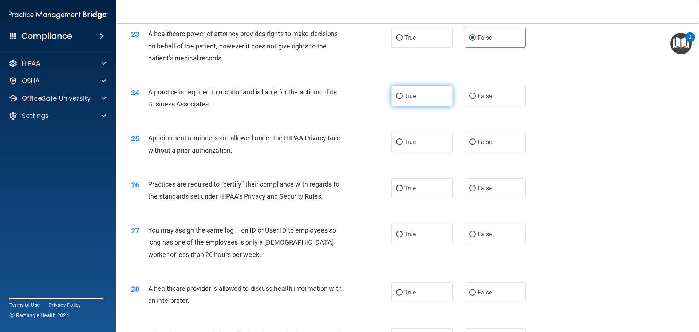
click at [405, 101] on label "True" at bounding box center [421, 96] width 61 height 20
click at [402, 99] on input "True" at bounding box center [399, 96] width 7 height 5
radio input "true"
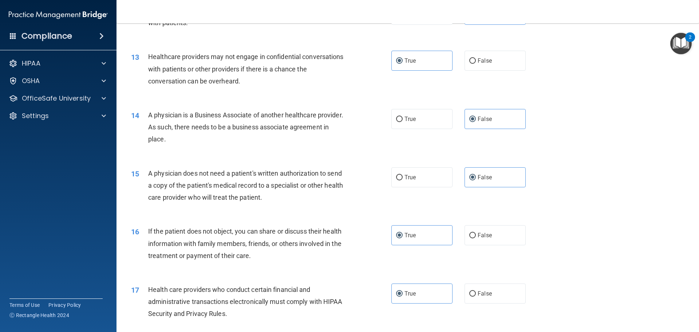
scroll to position [641, 0]
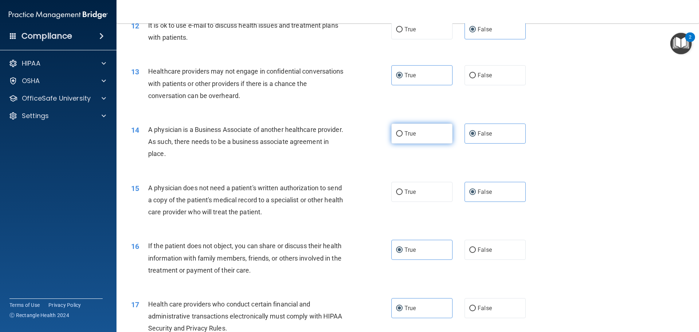
click at [419, 135] on label "True" at bounding box center [421, 133] width 61 height 20
click at [402, 135] on input "True" at bounding box center [399, 133] width 7 height 5
radio input "true"
radio input "false"
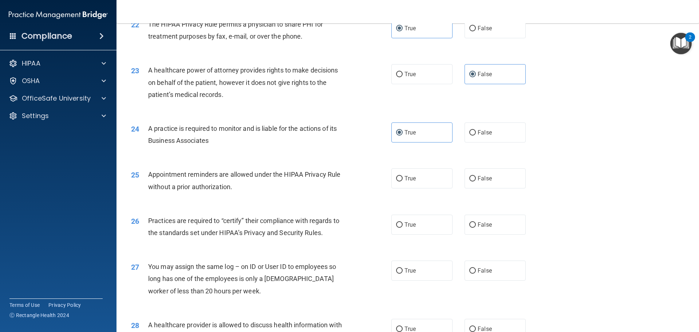
scroll to position [1296, 0]
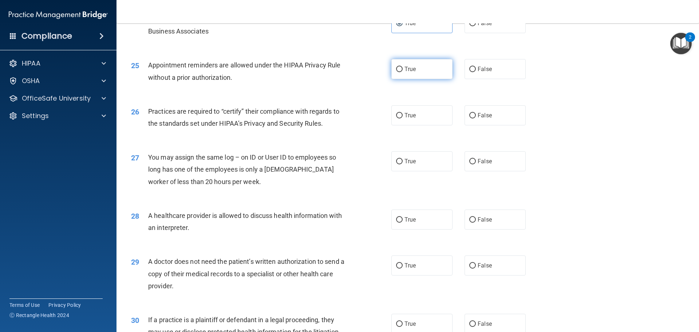
click at [419, 76] on label "True" at bounding box center [421, 69] width 61 height 20
click at [402, 72] on input "True" at bounding box center [399, 69] width 7 height 5
radio input "true"
click at [434, 115] on label "True" at bounding box center [421, 115] width 61 height 20
click at [402, 115] on input "True" at bounding box center [399, 115] width 7 height 5
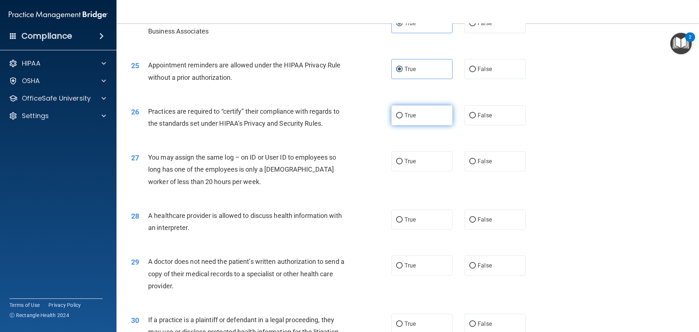
radio input "true"
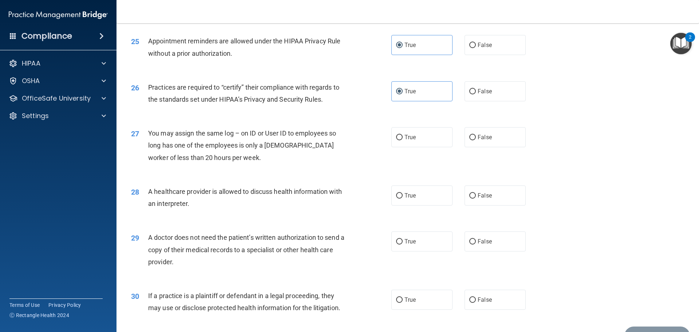
scroll to position [1333, 0]
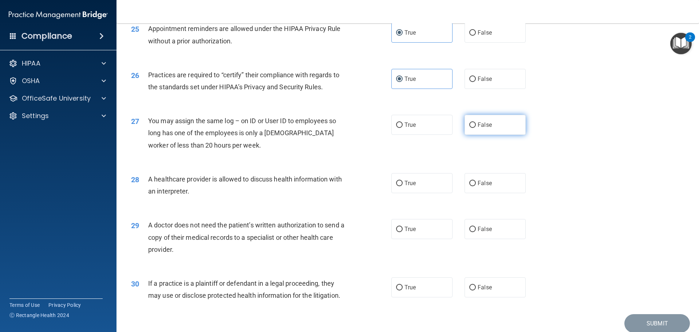
click at [485, 132] on label "False" at bounding box center [494, 125] width 61 height 20
click at [476, 128] on input "False" at bounding box center [472, 124] width 7 height 5
radio input "true"
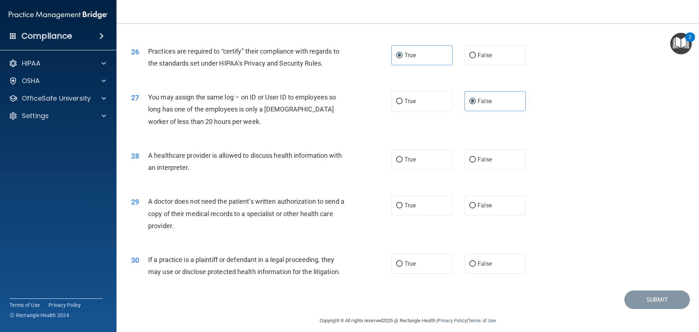
scroll to position [1362, 0]
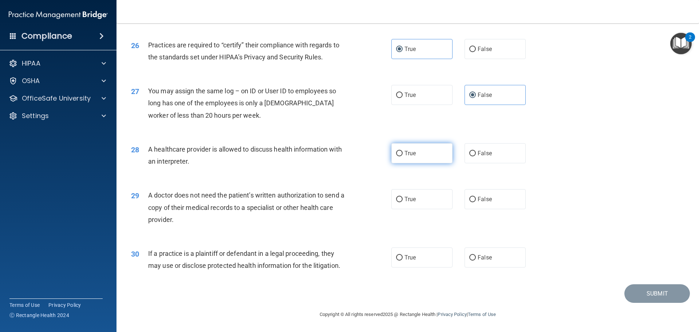
click at [408, 156] on span "True" at bounding box center [409, 153] width 11 height 7
click at [402, 156] on input "True" at bounding box center [399, 153] width 7 height 5
radio input "true"
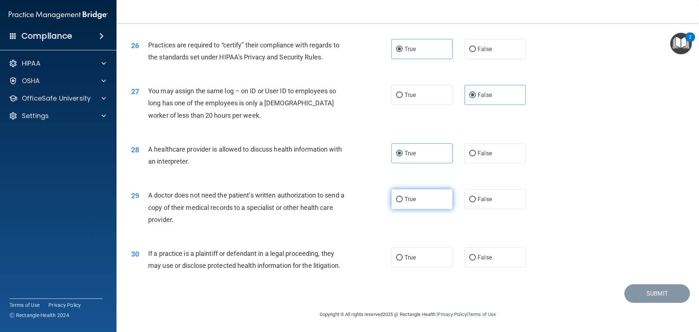
click at [424, 203] on label "True" at bounding box center [421, 199] width 61 height 20
click at [402, 202] on input "True" at bounding box center [399, 199] width 7 height 5
radio input "true"
click at [477, 265] on label "False" at bounding box center [494, 257] width 61 height 20
click at [476, 260] on input "False" at bounding box center [472, 257] width 7 height 5
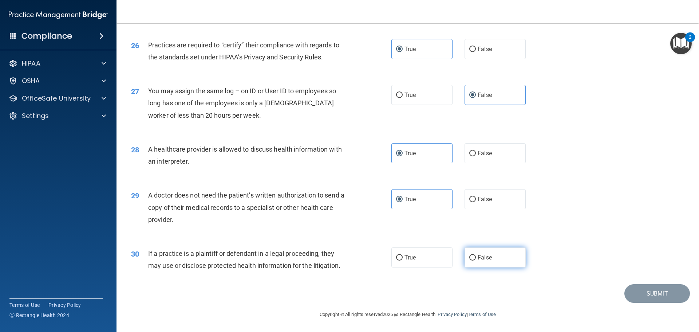
radio input "true"
click at [663, 298] on button "Submit" at bounding box center [657, 293] width 66 height 19
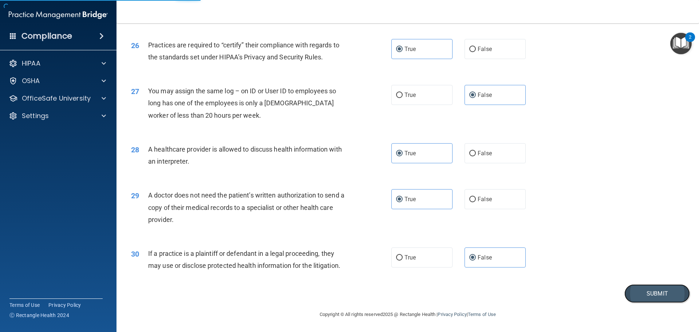
click at [638, 295] on button "Submit" at bounding box center [657, 293] width 66 height 19
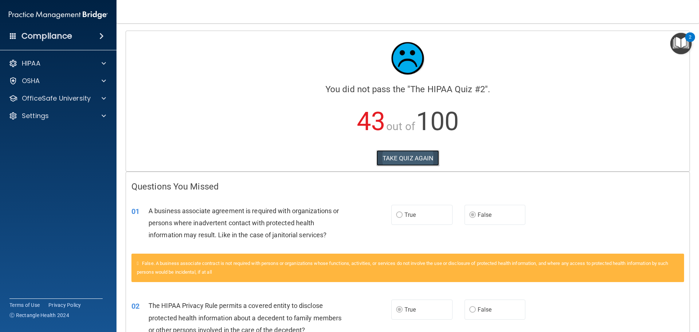
click at [400, 154] on button "TAKE QUIZ AGAIN" at bounding box center [407, 158] width 63 height 16
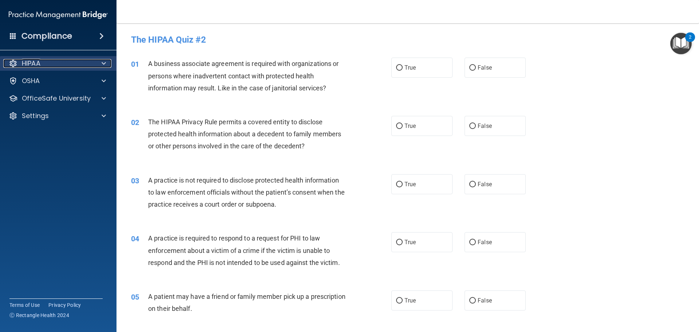
click at [57, 59] on div "HIPAA" at bounding box center [48, 63] width 90 height 9
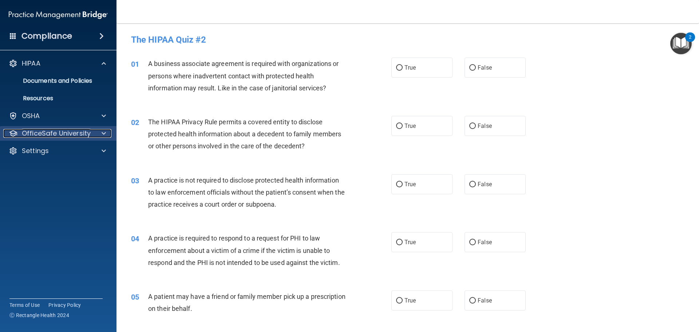
click at [75, 133] on p "OfficeSafe University" at bounding box center [56, 133] width 69 height 9
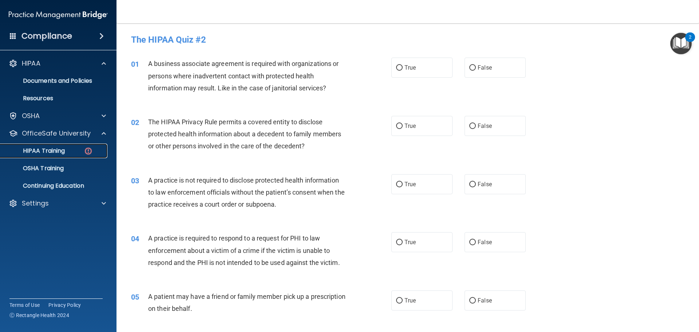
click at [82, 148] on div "HIPAA Training" at bounding box center [54, 150] width 99 height 7
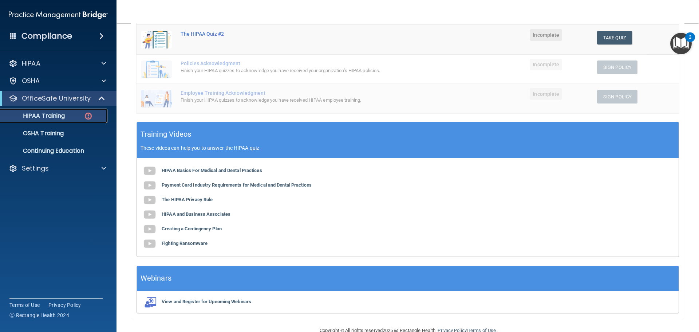
scroll to position [186, 0]
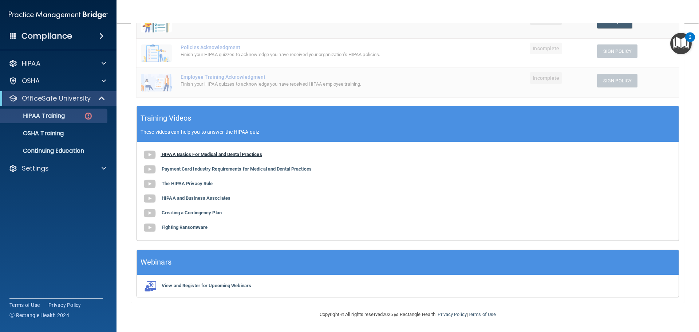
click at [210, 154] on b "HIPAA Basics For Medical and Dental Practices" at bounding box center [212, 153] width 100 height 5
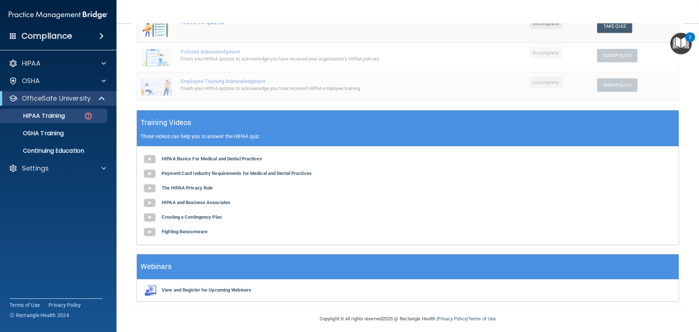
scroll to position [182, 0]
click at [193, 186] on b "The HIPAA Privacy Rule" at bounding box center [187, 186] width 51 height 5
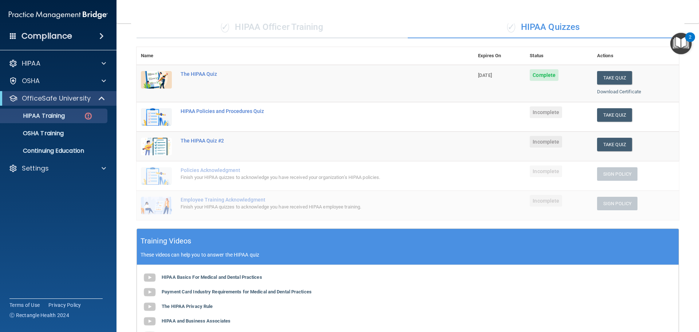
scroll to position [0, 0]
